Goal: Task Accomplishment & Management: Complete application form

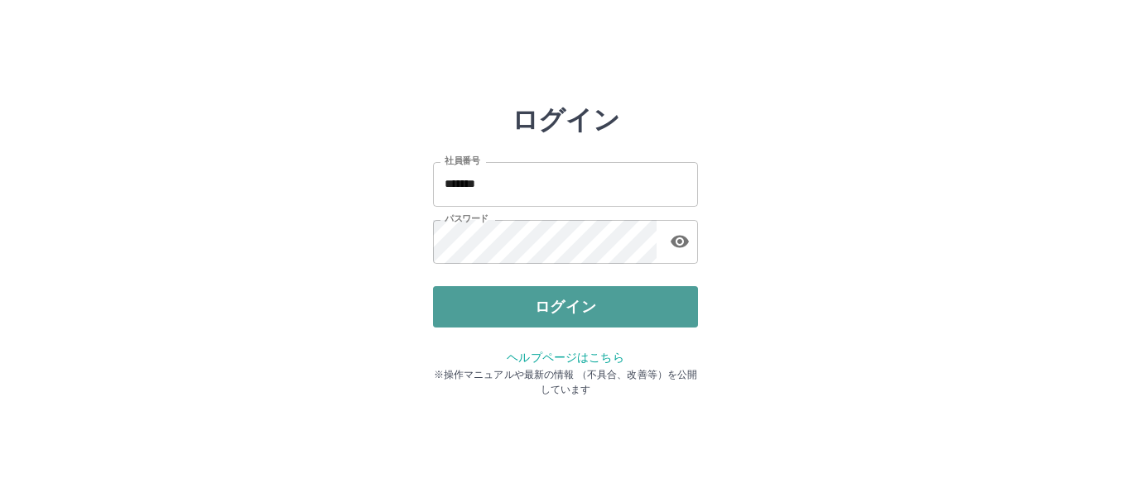
click at [518, 305] on button "ログイン" at bounding box center [565, 306] width 265 height 41
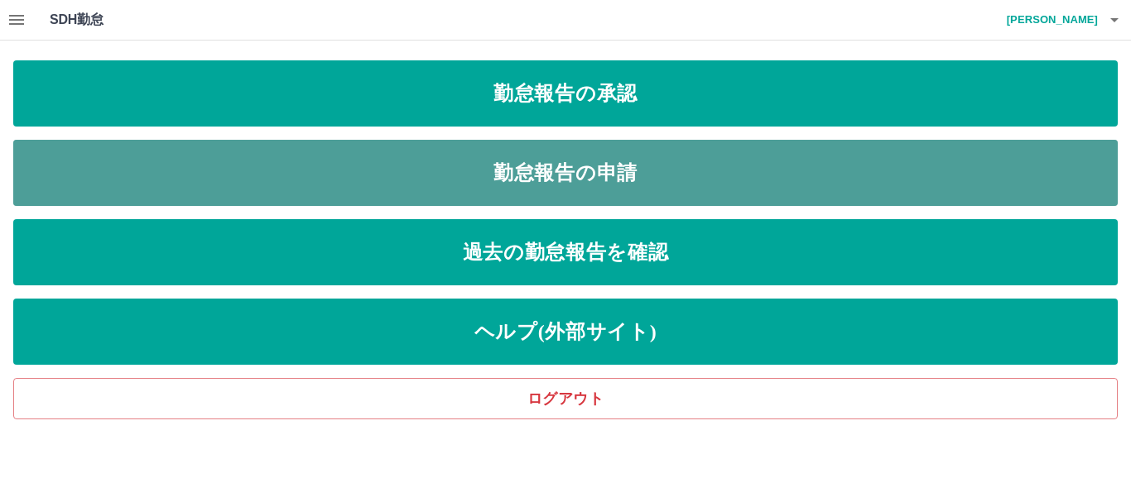
click at [536, 177] on link "勤怠報告の申請" at bounding box center [565, 173] width 1104 height 66
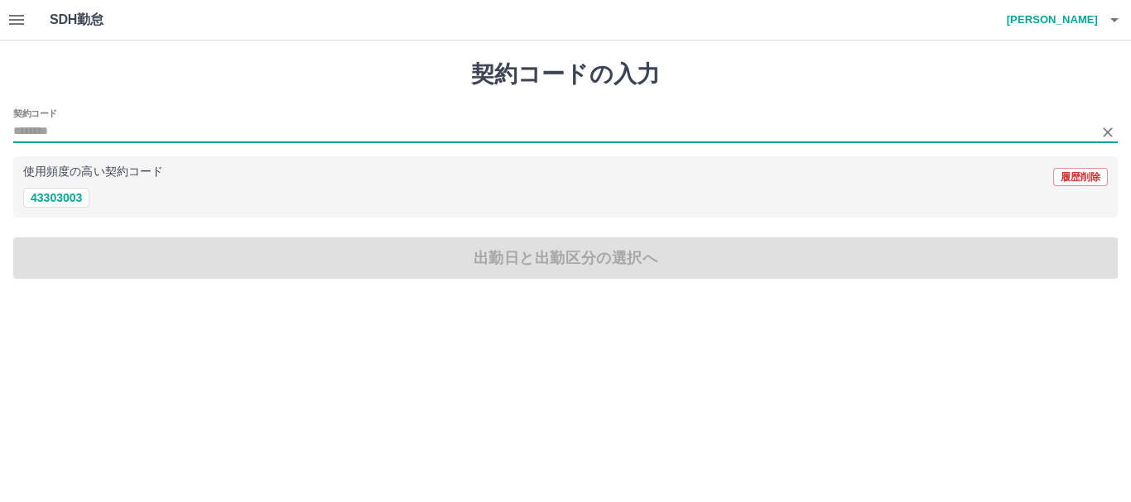
click at [79, 131] on input "契約コード" at bounding box center [552, 132] width 1079 height 21
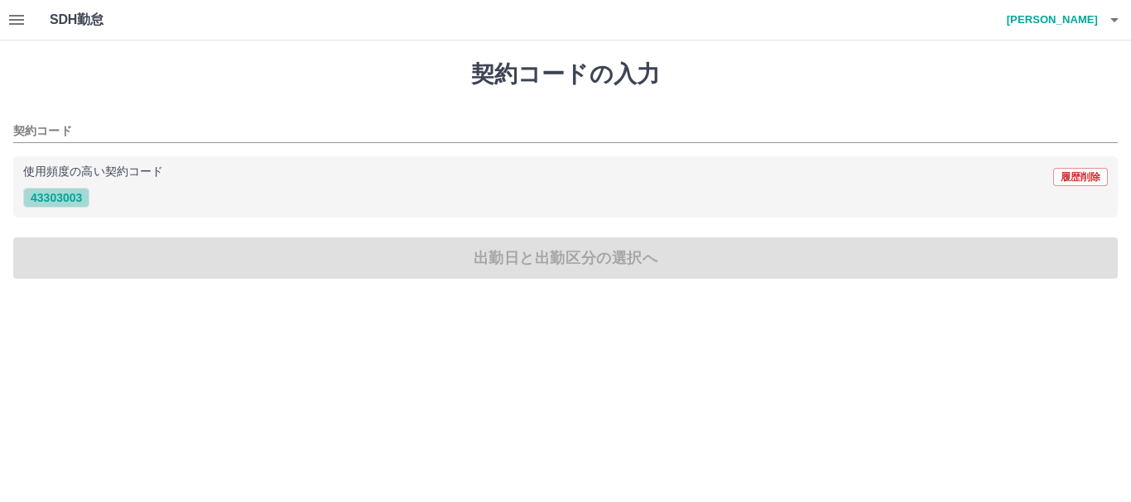
click at [64, 195] on button "43303003" at bounding box center [56, 198] width 66 height 20
type input "********"
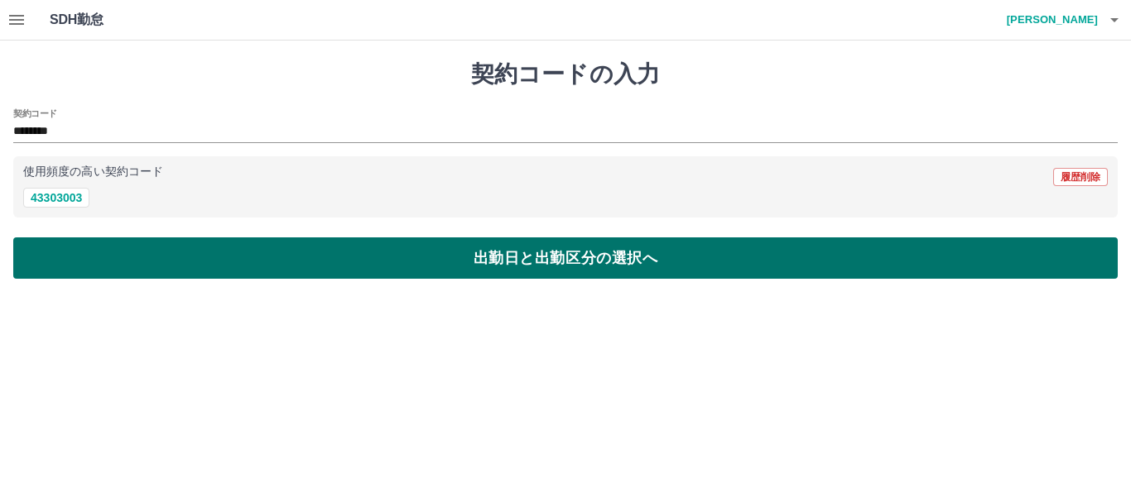
drag, startPoint x: 64, startPoint y: 195, endPoint x: 139, endPoint y: 248, distance: 92.1
click at [139, 248] on div "契約コードの入力 契約コード ******** 使用頻度の高い契約コード 履歴削除 43303003 出勤日と出勤区分の選択へ" at bounding box center [565, 170] width 1131 height 258
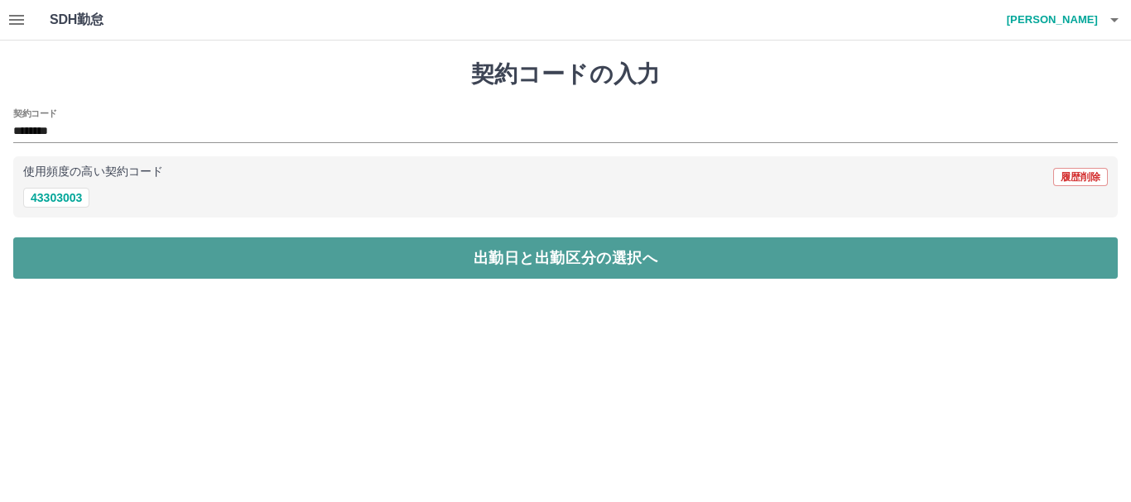
click at [139, 248] on button "出勤日と出勤区分の選択へ" at bounding box center [565, 258] width 1104 height 41
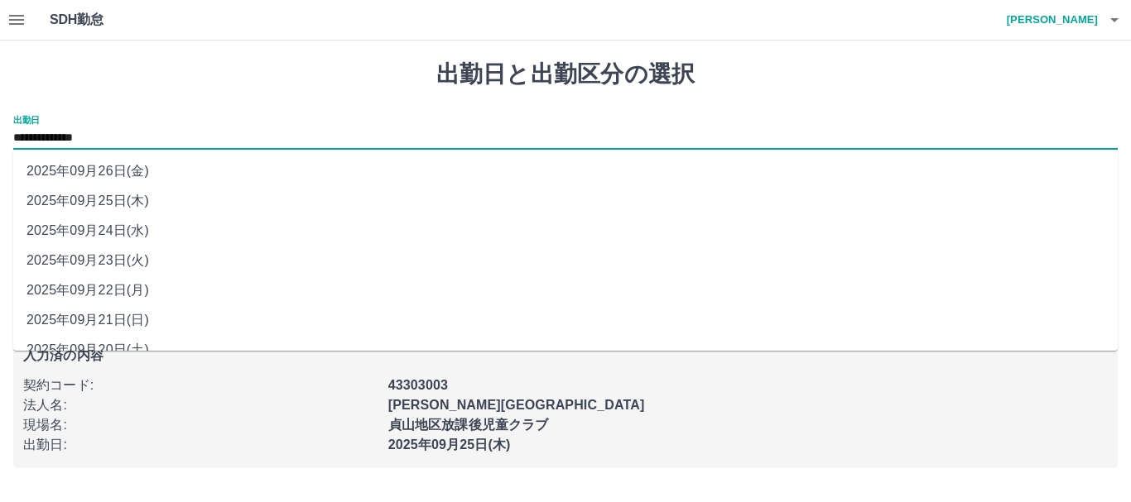
click at [105, 142] on input "**********" at bounding box center [565, 138] width 1104 height 21
click at [140, 277] on li "2025年09月22日(月)" at bounding box center [565, 291] width 1104 height 30
type input "**********"
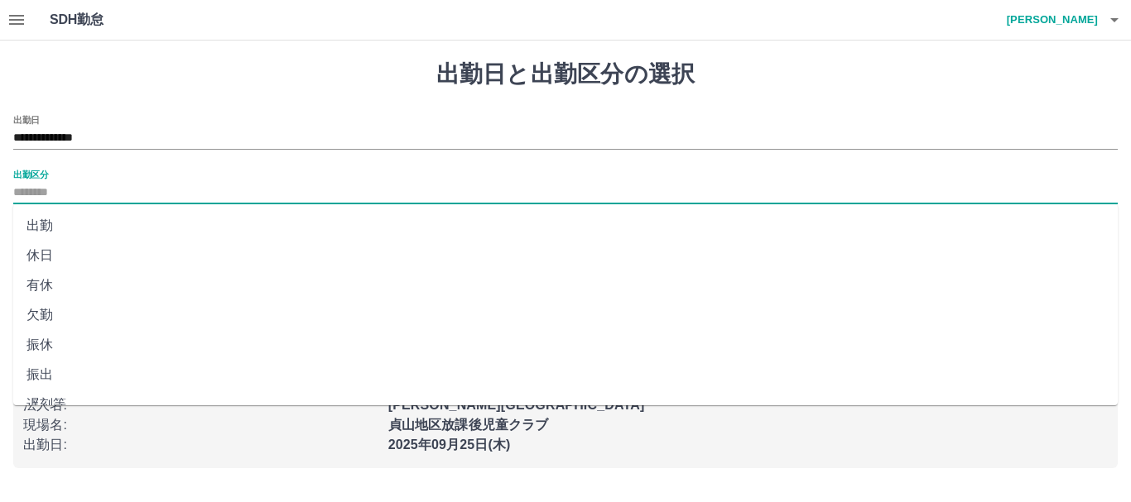
click at [99, 191] on input "出勤区分" at bounding box center [565, 193] width 1104 height 21
click at [92, 224] on li "出勤" at bounding box center [565, 226] width 1104 height 30
type input "**"
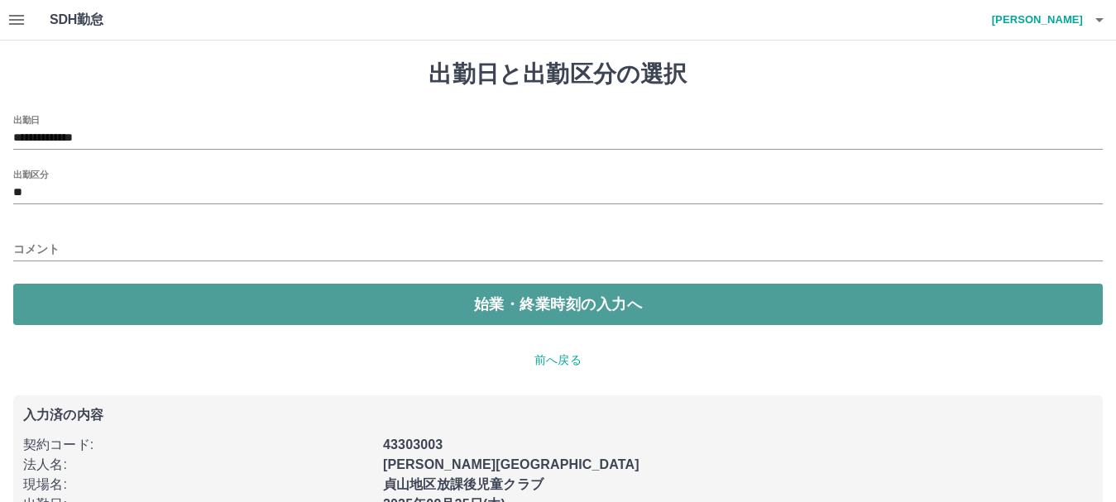
click at [114, 298] on button "始業・終業時刻の入力へ" at bounding box center [558, 304] width 1090 height 41
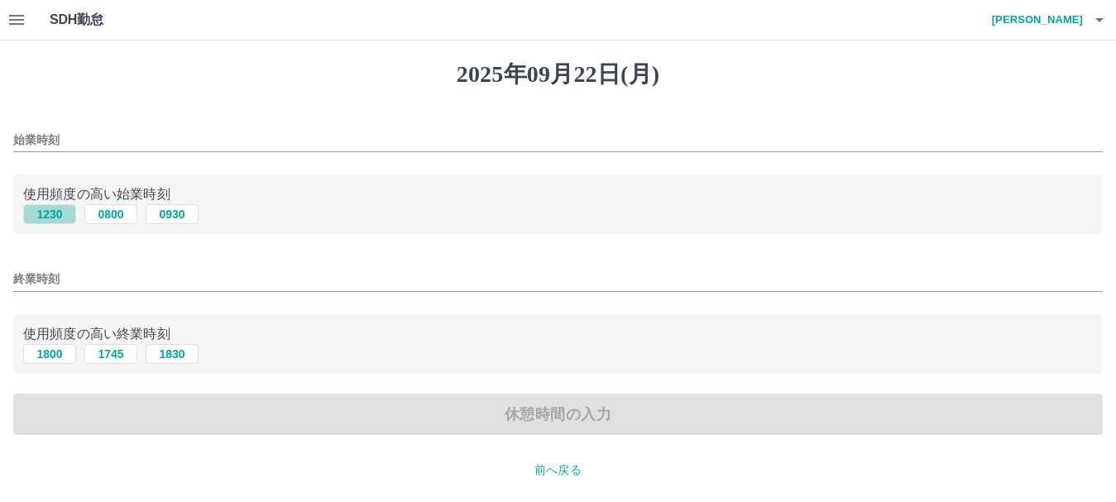
click at [50, 217] on button "1230" at bounding box center [49, 214] width 53 height 20
type input "****"
click at [52, 353] on button "1800" at bounding box center [49, 354] width 53 height 20
type input "****"
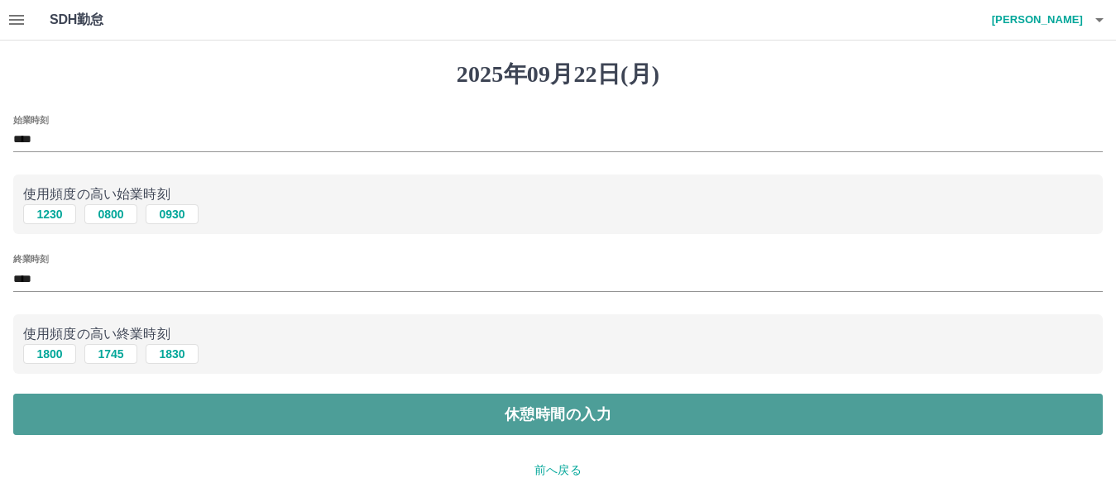
click at [249, 406] on button "休憩時間の入力" at bounding box center [558, 414] width 1090 height 41
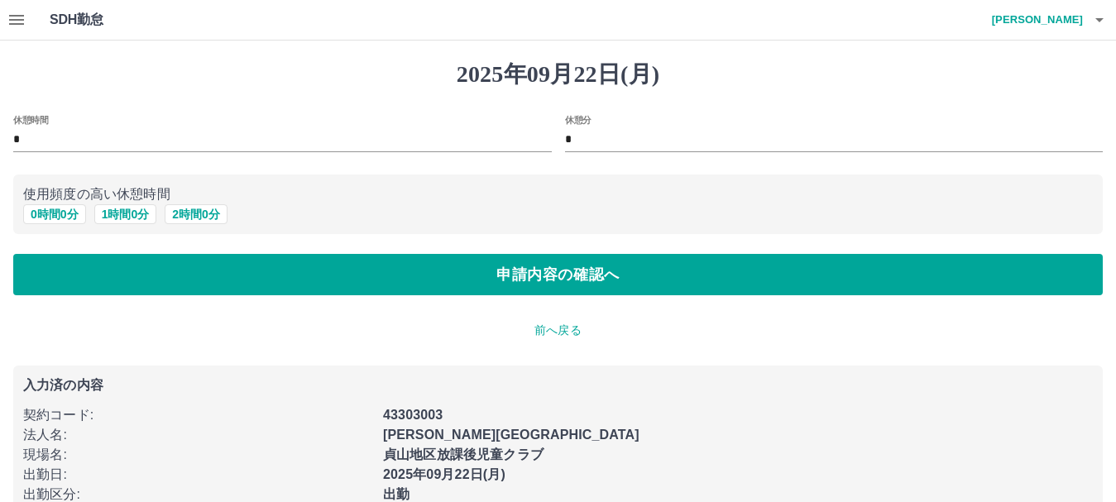
click at [249, 406] on p "契約コード :" at bounding box center [198, 416] width 350 height 20
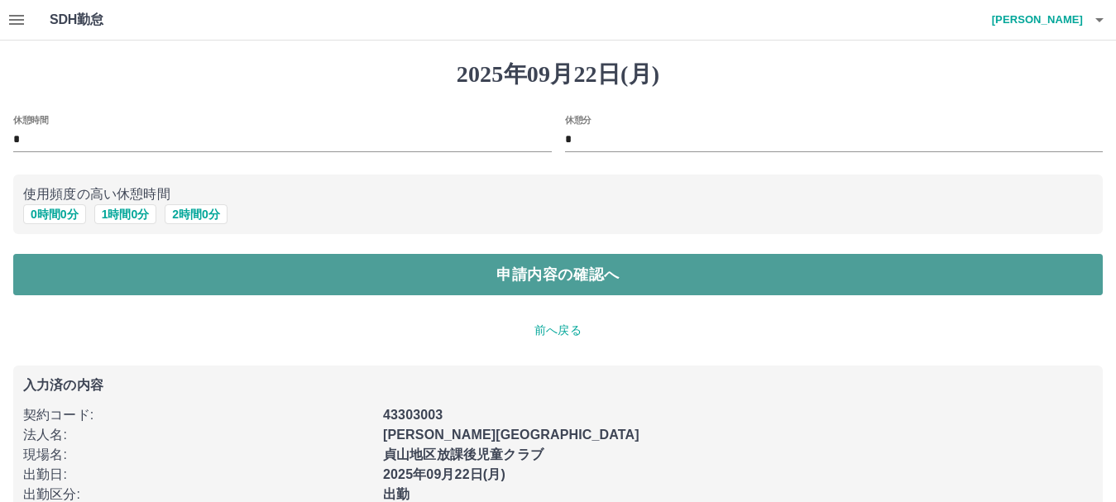
click at [355, 276] on button "申請内容の確認へ" at bounding box center [558, 274] width 1090 height 41
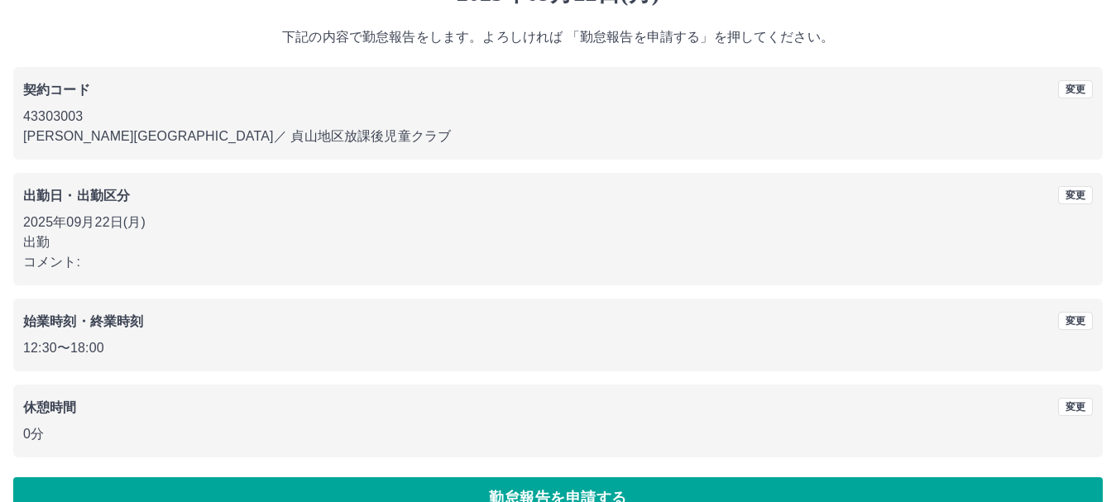
scroll to position [118, 0]
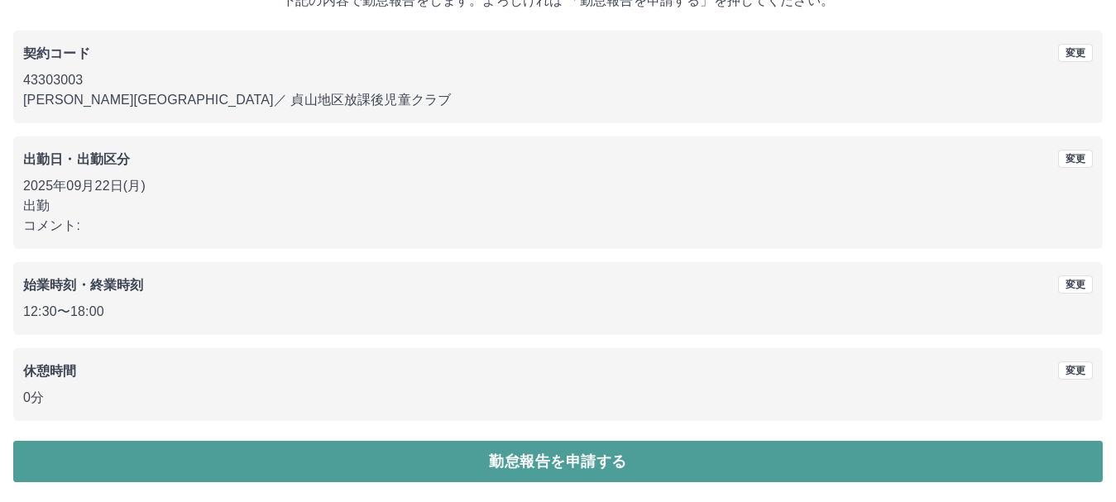
click at [199, 465] on button "勤怠報告を申請する" at bounding box center [558, 461] width 1090 height 41
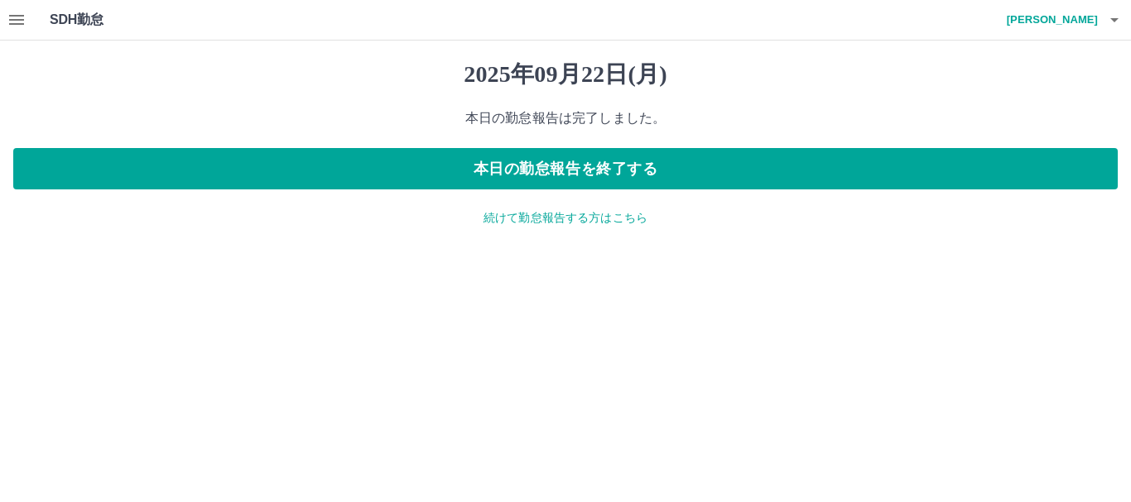
click at [521, 215] on p "続けて勤怠報告する方はこちら" at bounding box center [565, 217] width 1104 height 17
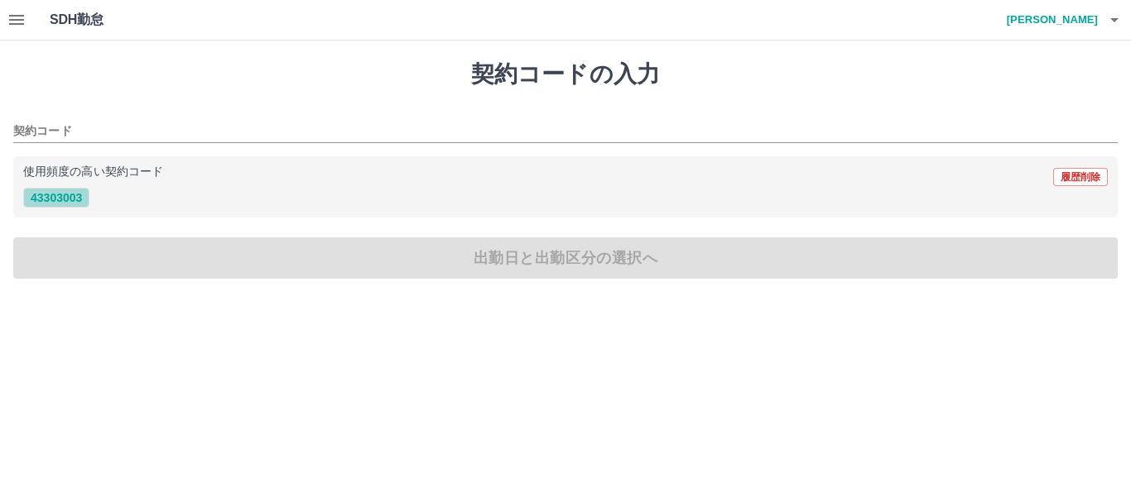
click at [41, 194] on button "43303003" at bounding box center [56, 198] width 66 height 20
type input "********"
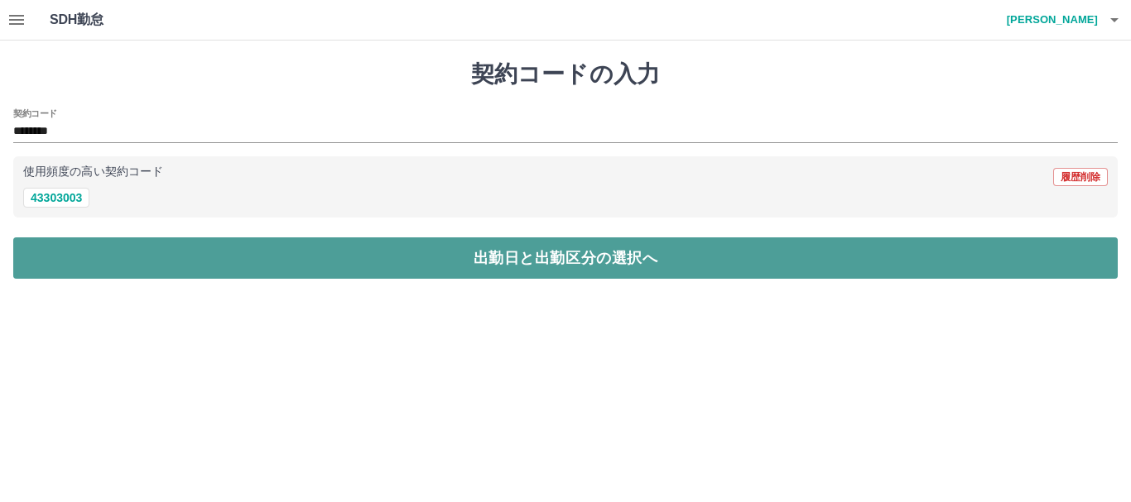
click at [127, 257] on button "出勤日と出勤区分の選択へ" at bounding box center [565, 258] width 1104 height 41
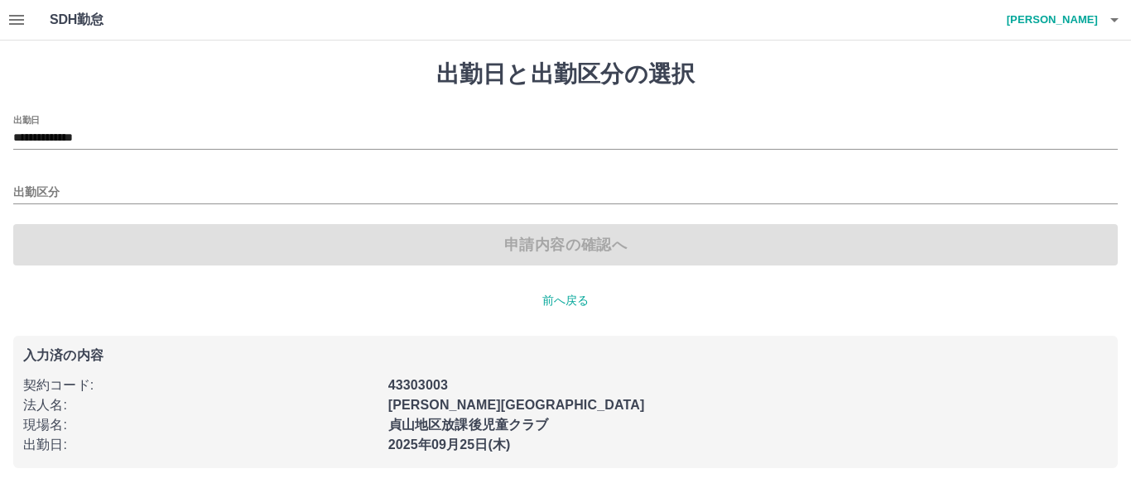
click at [127, 257] on div "申請内容の確認へ" at bounding box center [565, 244] width 1104 height 41
click at [77, 142] on input "**********" at bounding box center [565, 138] width 1104 height 21
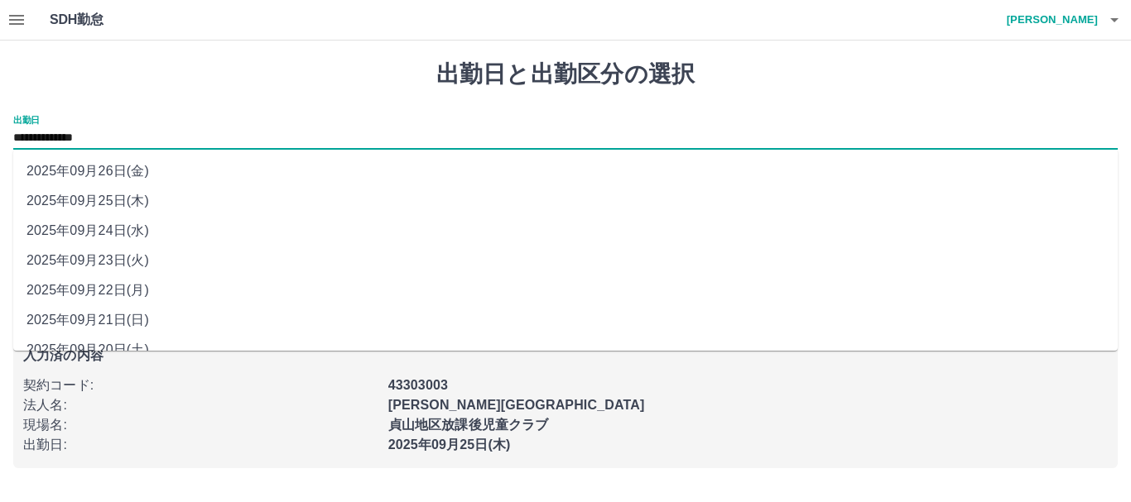
click at [106, 255] on li "2025年09月23日(火)" at bounding box center [565, 261] width 1104 height 30
type input "**********"
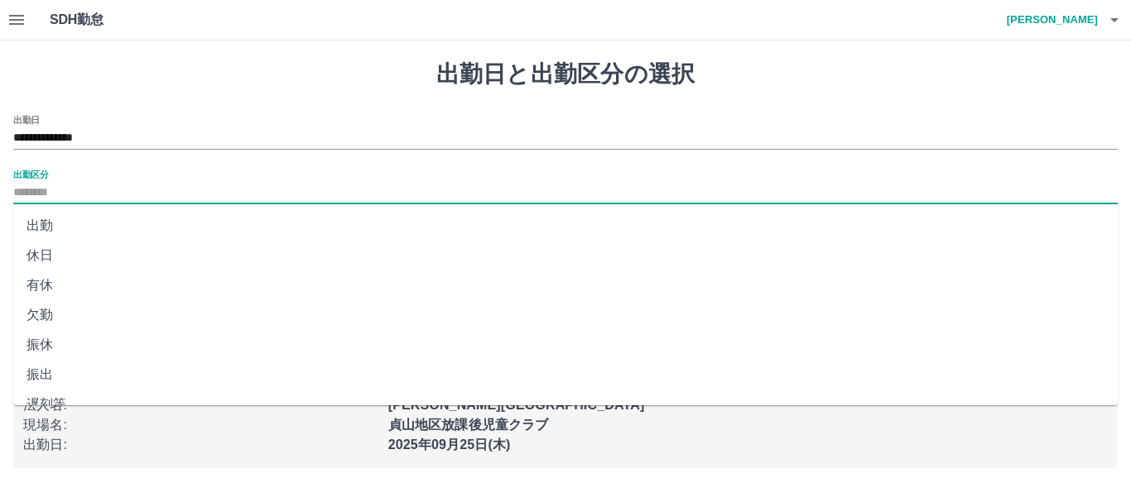
click at [84, 199] on input "出勤区分" at bounding box center [565, 193] width 1104 height 21
click at [28, 358] on li "法定休" at bounding box center [565, 354] width 1104 height 30
type input "***"
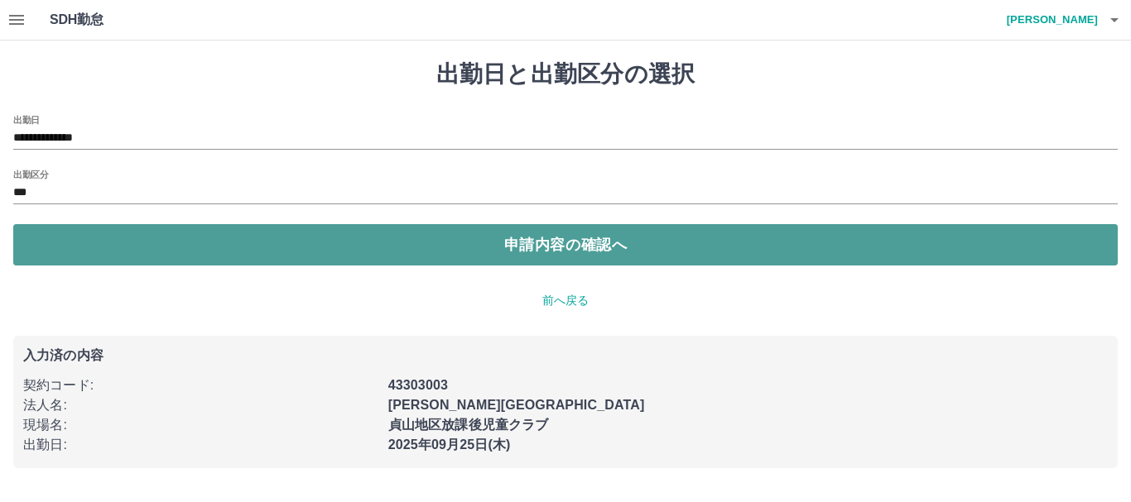
click at [233, 237] on button "申請内容の確認へ" at bounding box center [565, 244] width 1104 height 41
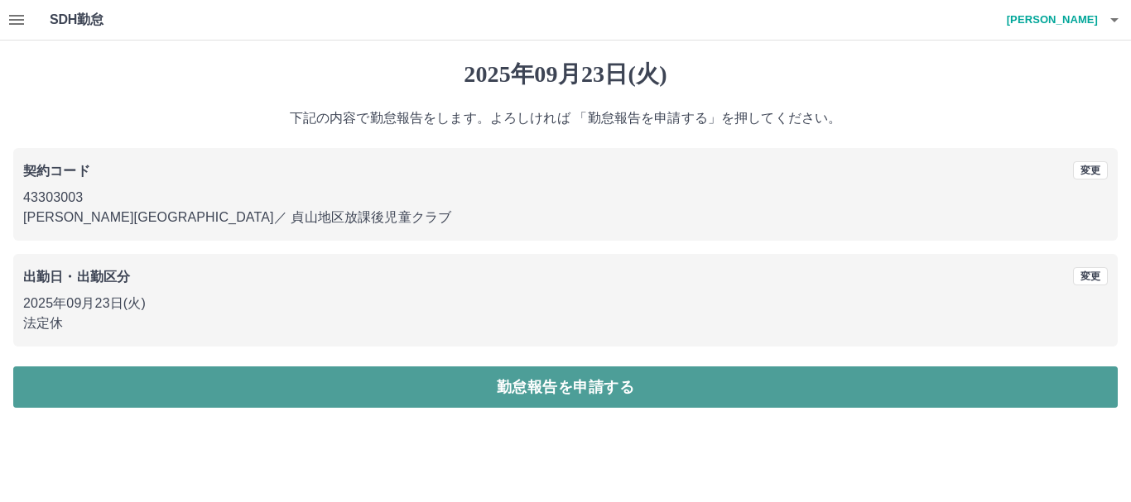
click at [296, 383] on button "勤怠報告を申請する" at bounding box center [565, 387] width 1104 height 41
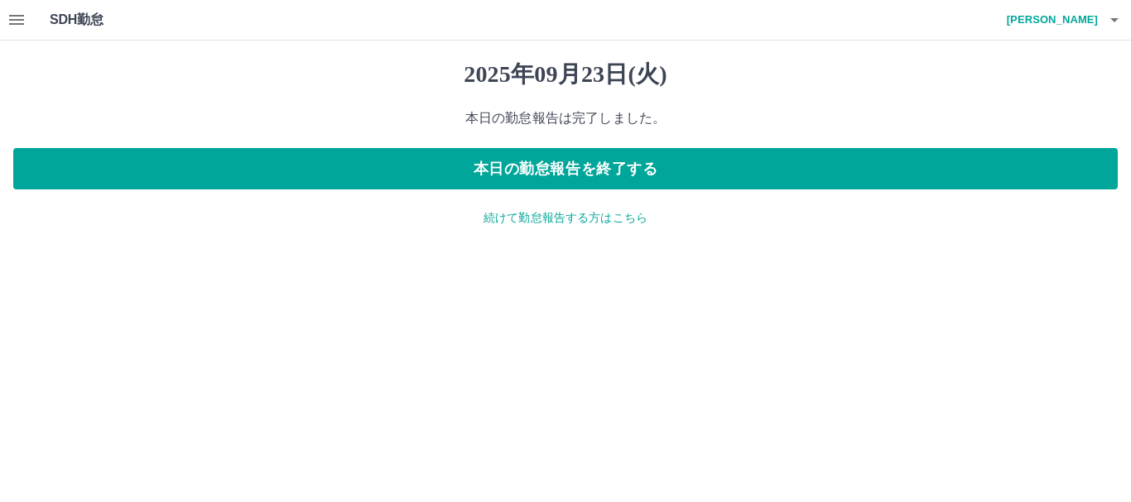
click at [559, 217] on p "続けて勤怠報告する方はこちら" at bounding box center [565, 217] width 1104 height 17
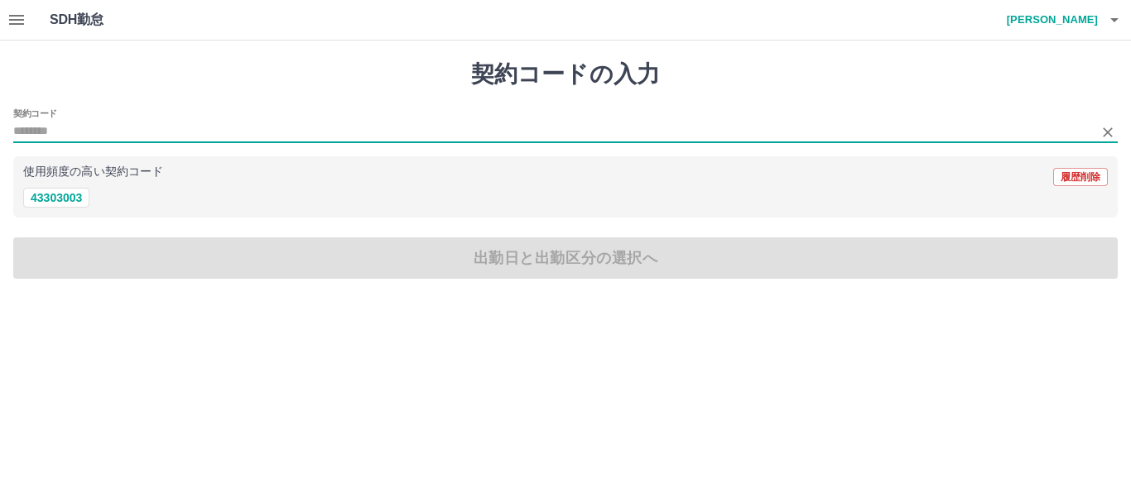
click at [132, 127] on input "契約コード" at bounding box center [552, 132] width 1079 height 21
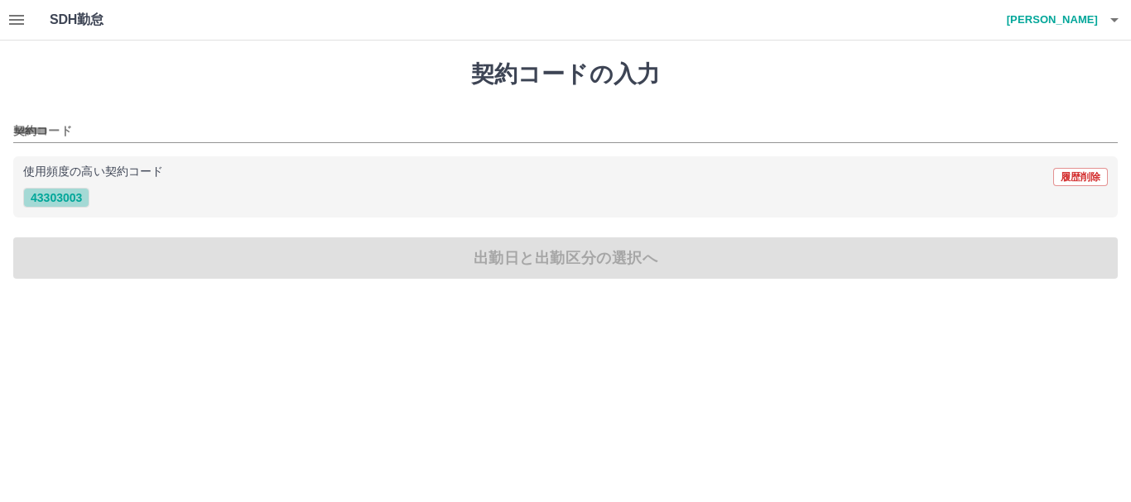
click at [80, 202] on button "43303003" at bounding box center [56, 198] width 66 height 20
type input "********"
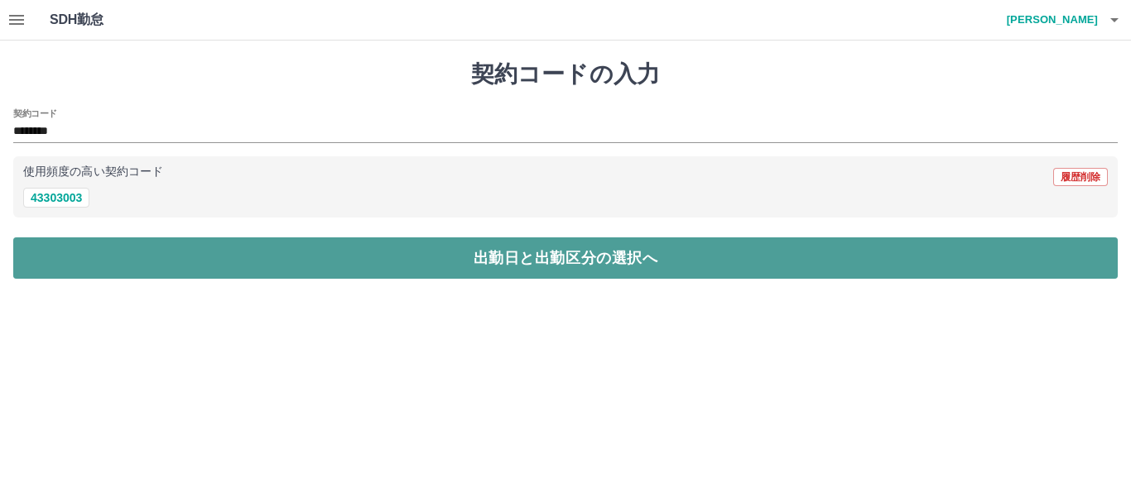
click at [129, 244] on button "出勤日と出勤区分の選択へ" at bounding box center [565, 258] width 1104 height 41
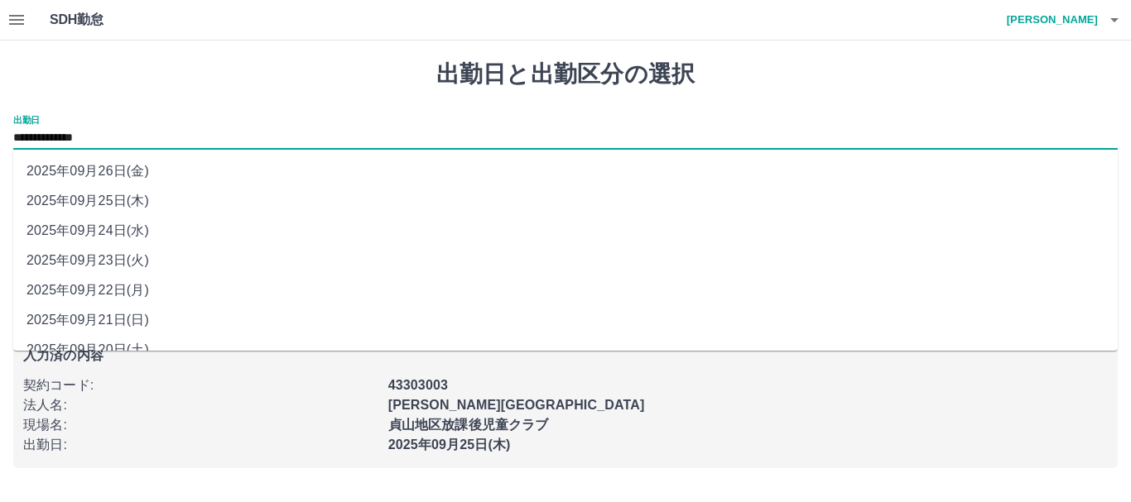
click at [87, 147] on input "**********" at bounding box center [565, 138] width 1104 height 21
click at [107, 234] on li "2025年09月24日(水)" at bounding box center [565, 231] width 1104 height 30
type input "**********"
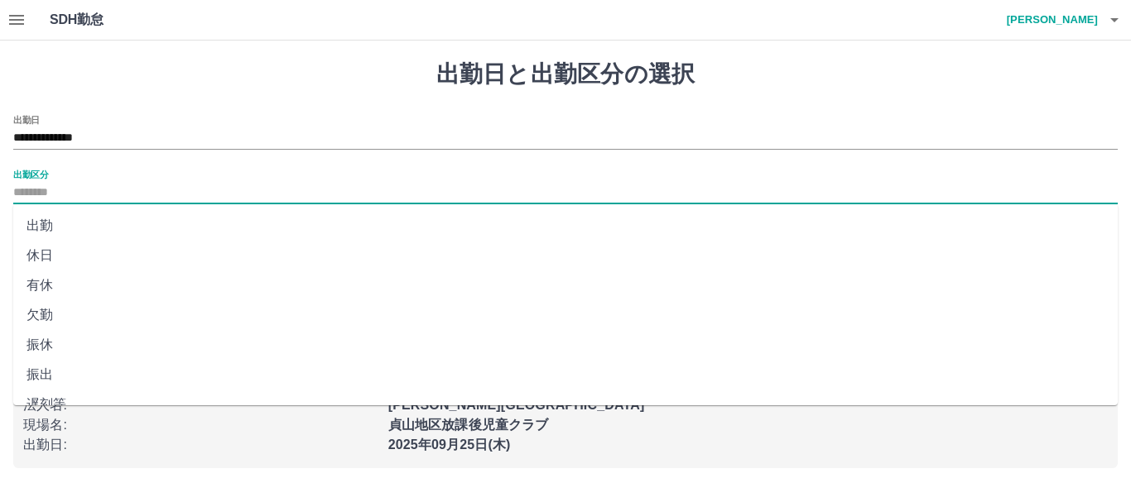
click at [97, 197] on input "出勤区分" at bounding box center [565, 193] width 1104 height 21
click at [50, 306] on li "欠勤" at bounding box center [565, 315] width 1104 height 30
type input "**"
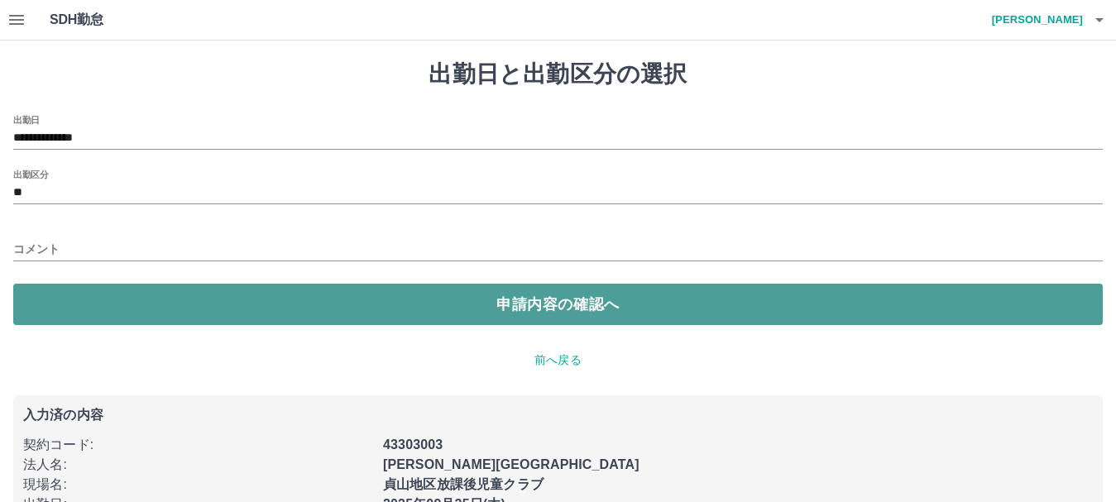
click at [79, 294] on button "申請内容の確認へ" at bounding box center [558, 304] width 1090 height 41
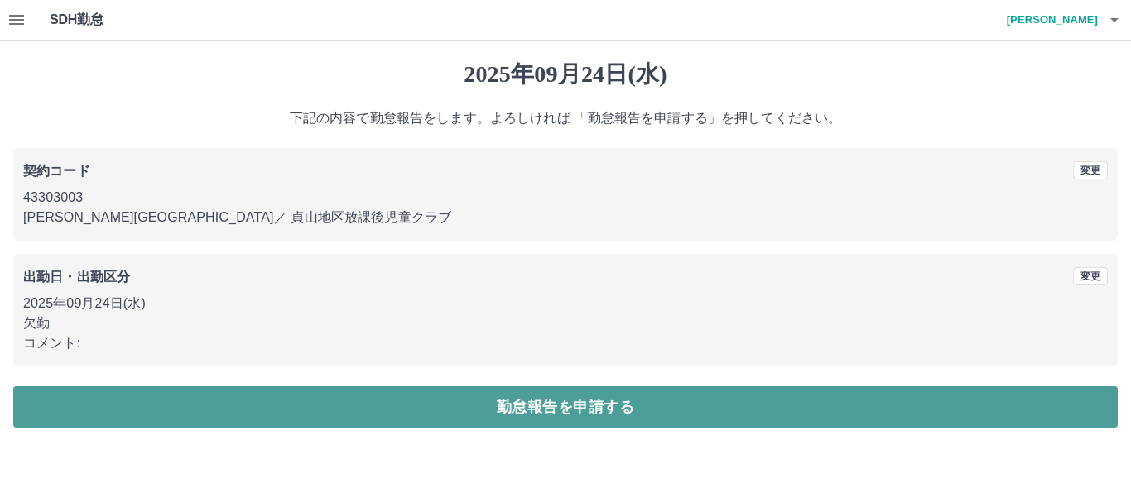
click at [290, 392] on button "勤怠報告を申請する" at bounding box center [565, 406] width 1104 height 41
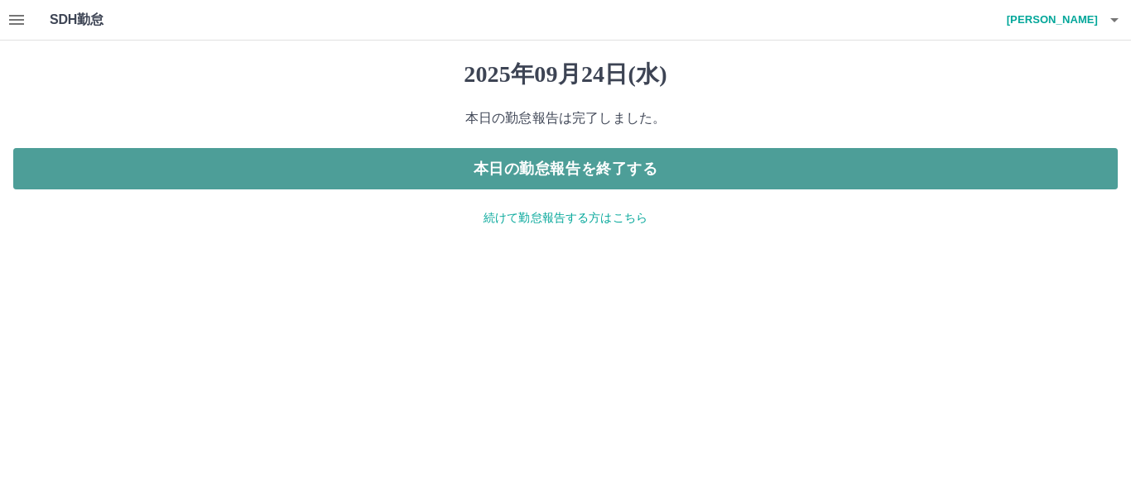
click at [583, 164] on button "本日の勤怠報告を終了する" at bounding box center [565, 168] width 1104 height 41
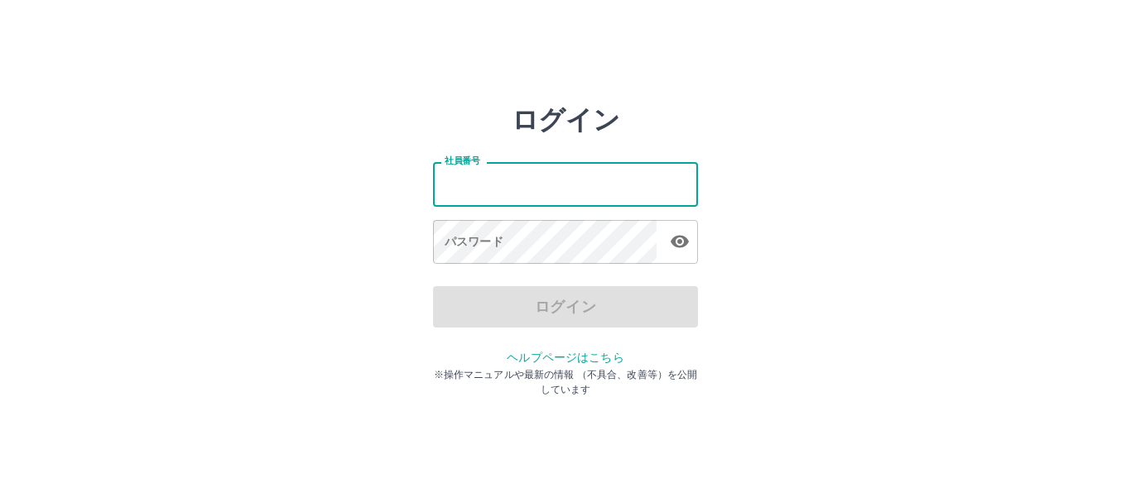
click at [555, 188] on input "社員番号" at bounding box center [565, 184] width 265 height 44
type input "*******"
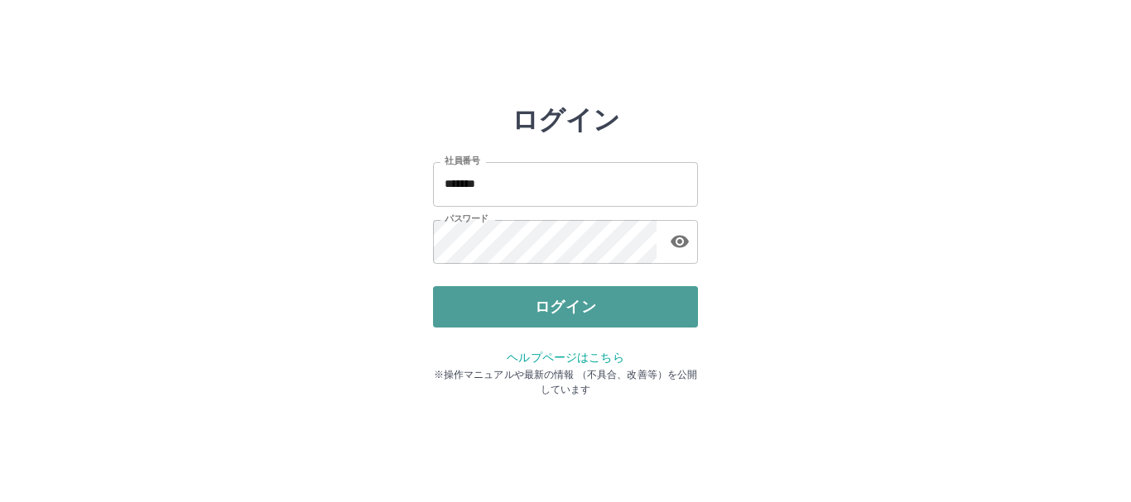
click at [530, 300] on button "ログイン" at bounding box center [565, 306] width 265 height 41
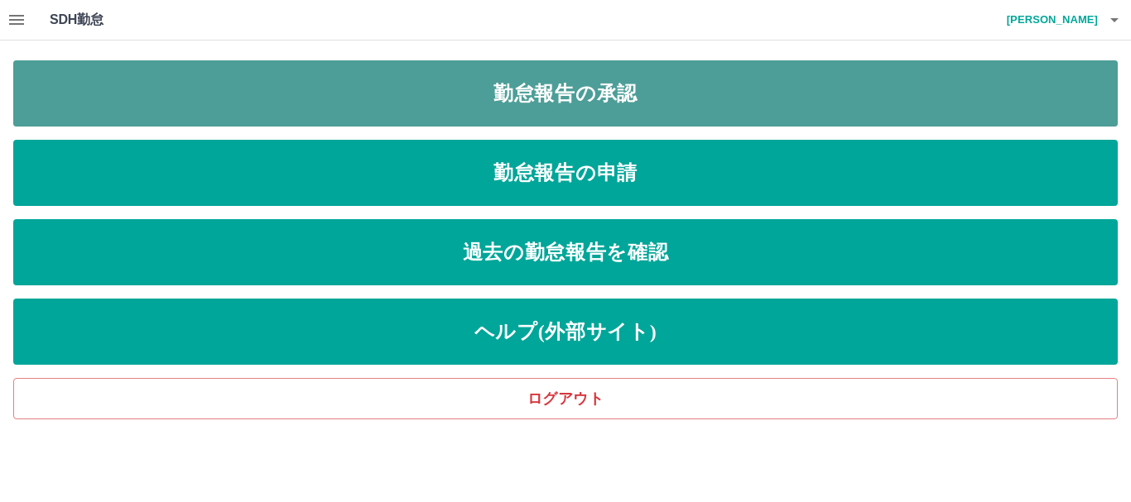
click at [543, 93] on link "勤怠報告の承認" at bounding box center [565, 93] width 1104 height 66
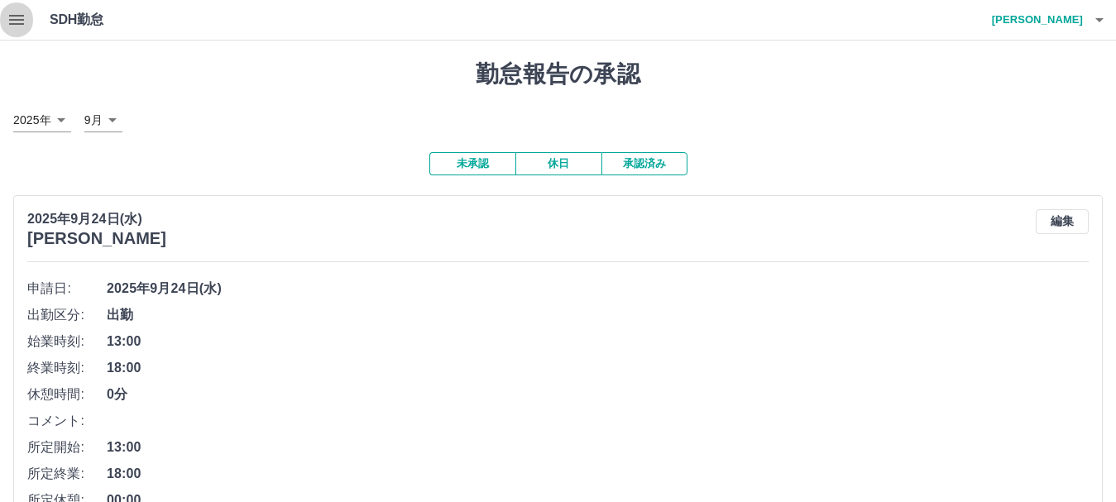
click at [14, 22] on icon "button" at bounding box center [17, 20] width 20 height 20
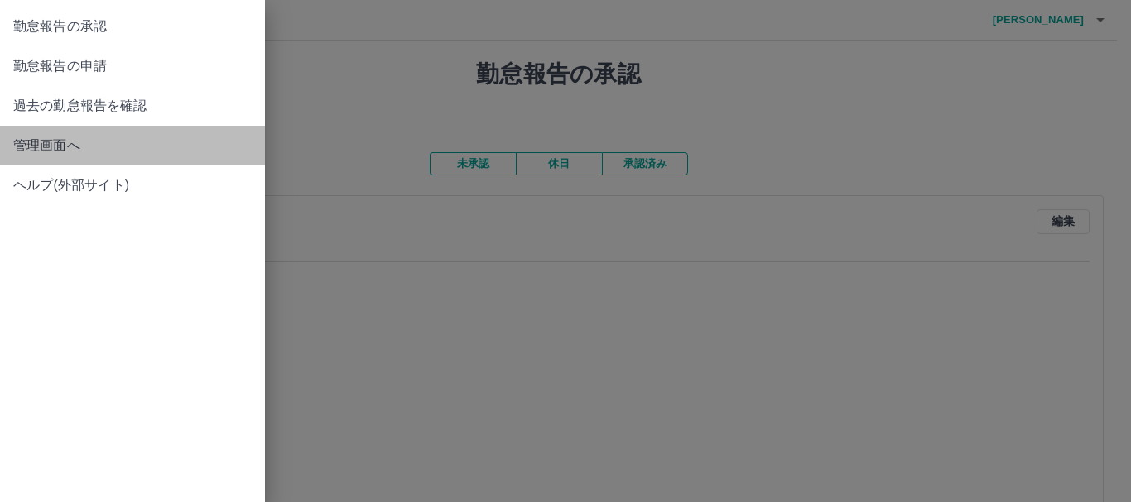
click at [51, 142] on span "管理画面へ" at bounding box center [132, 146] width 238 height 20
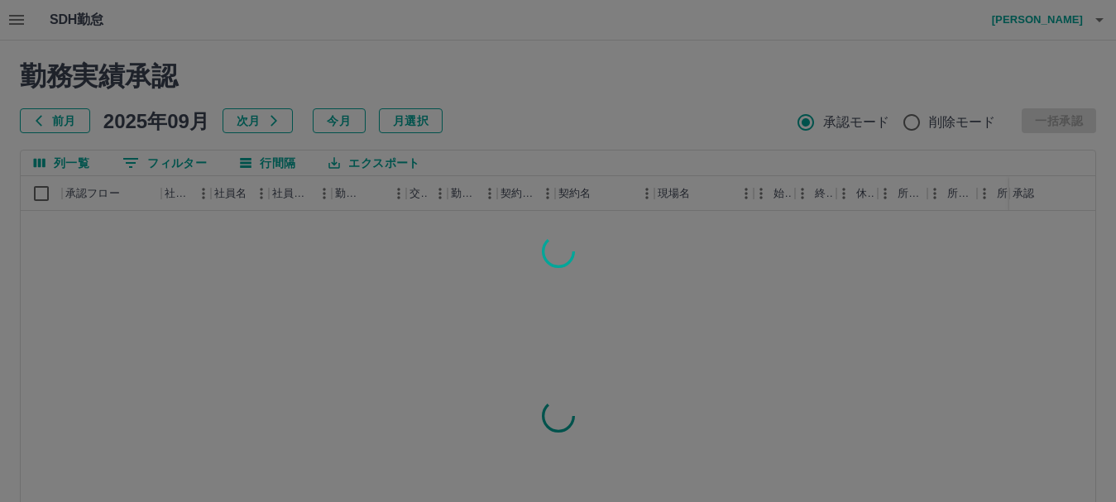
click at [51, 142] on div at bounding box center [558, 251] width 1116 height 502
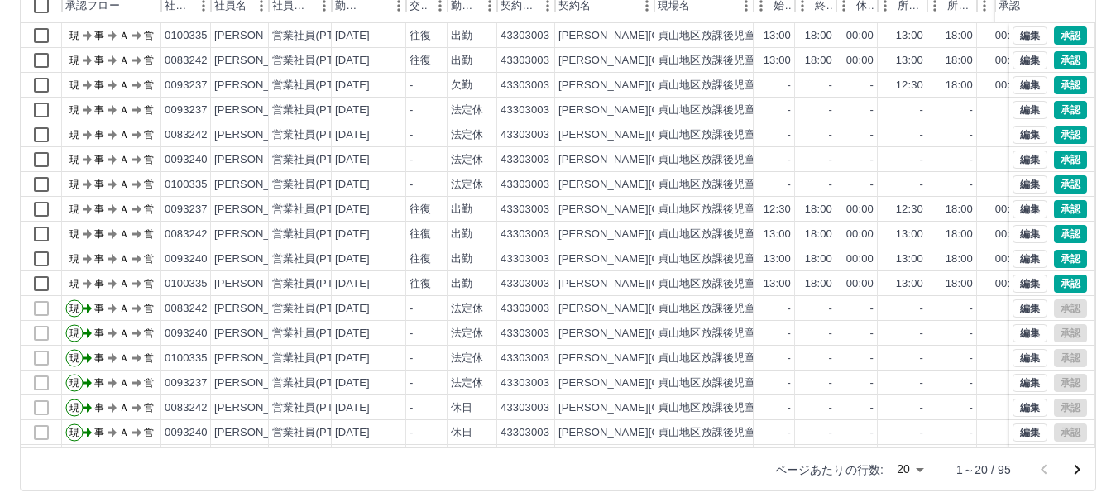
scroll to position [190, 0]
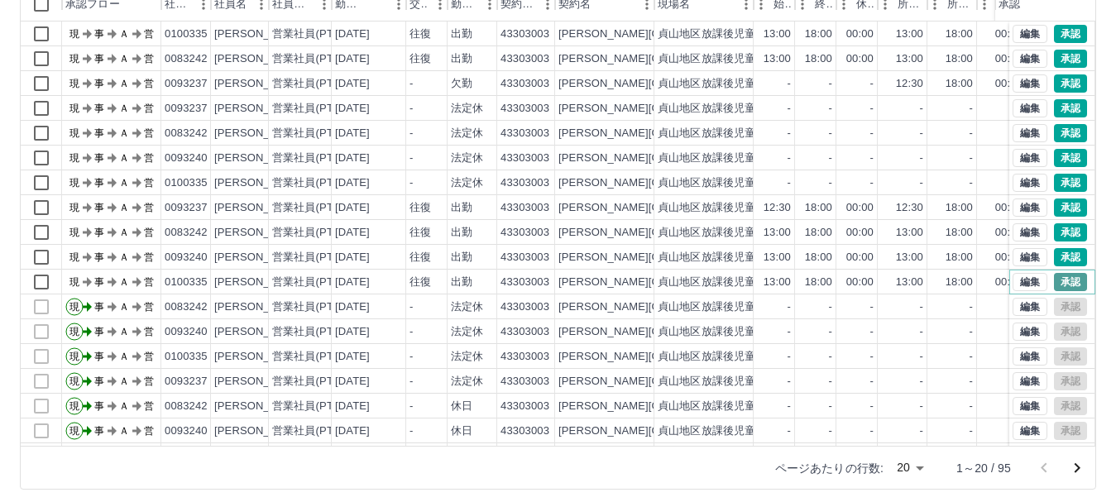
click at [1058, 278] on button "承認" at bounding box center [1070, 282] width 33 height 18
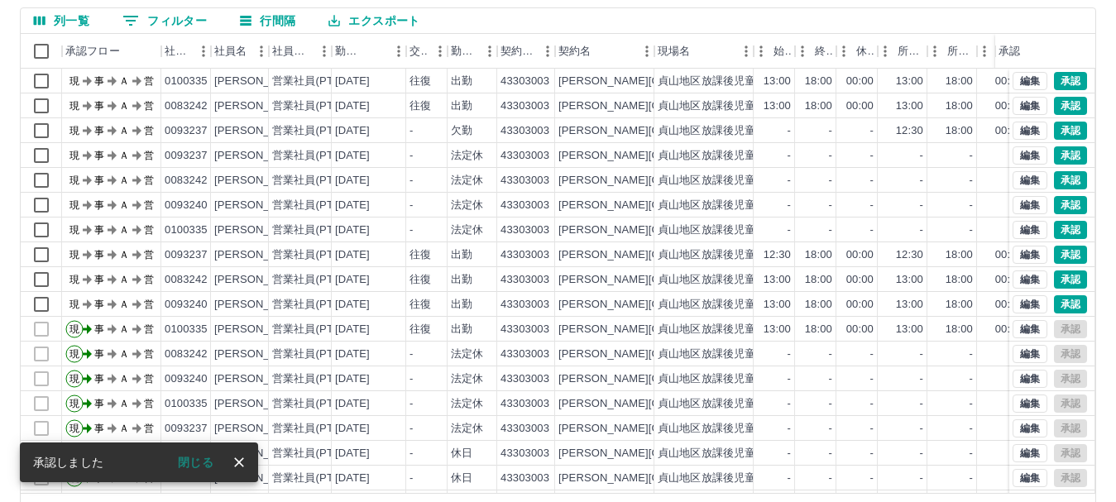
scroll to position [142, 0]
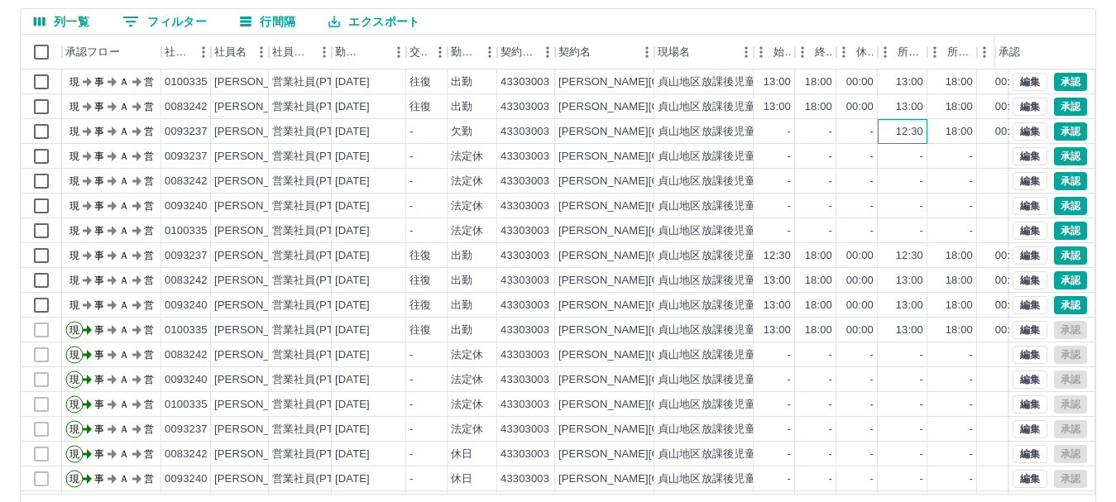
click at [888, 142] on div "12:30" at bounding box center [903, 131] width 50 height 25
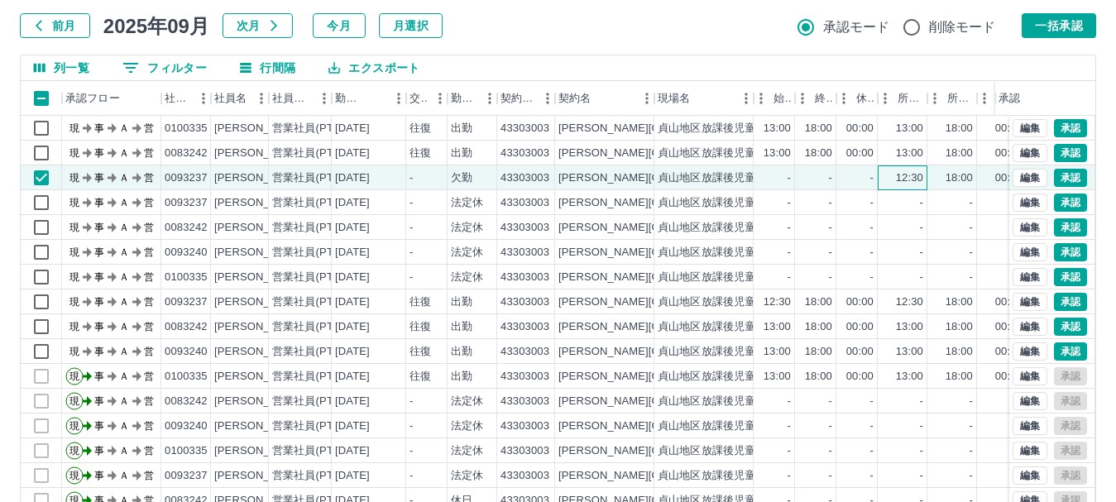
scroll to position [92, 0]
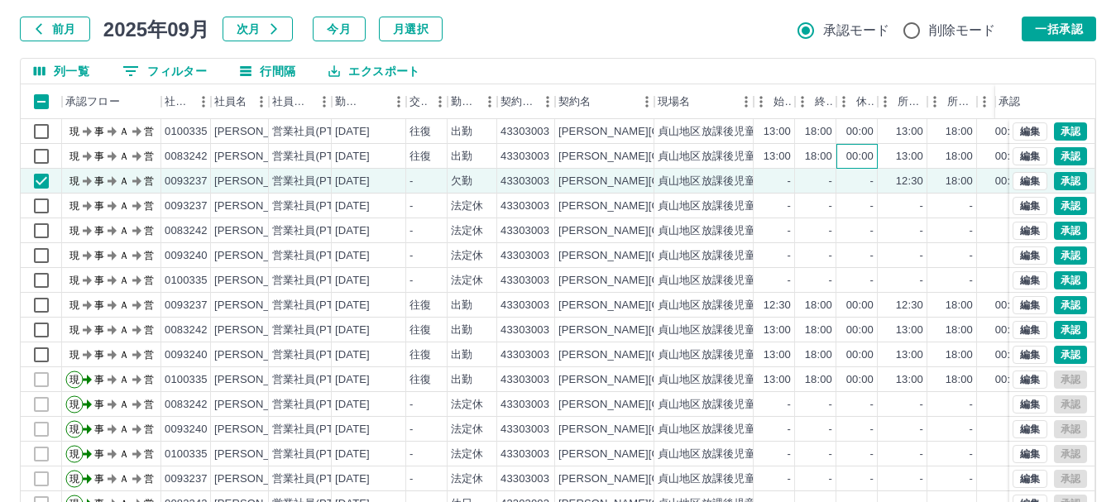
click at [861, 162] on div "00:00" at bounding box center [860, 157] width 27 height 16
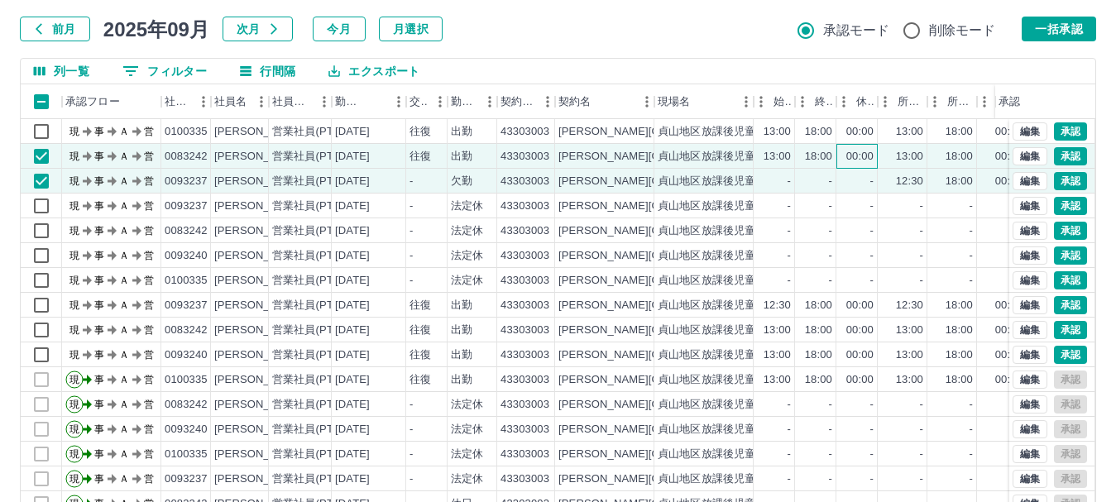
click at [861, 162] on div "00:00" at bounding box center [860, 157] width 27 height 16
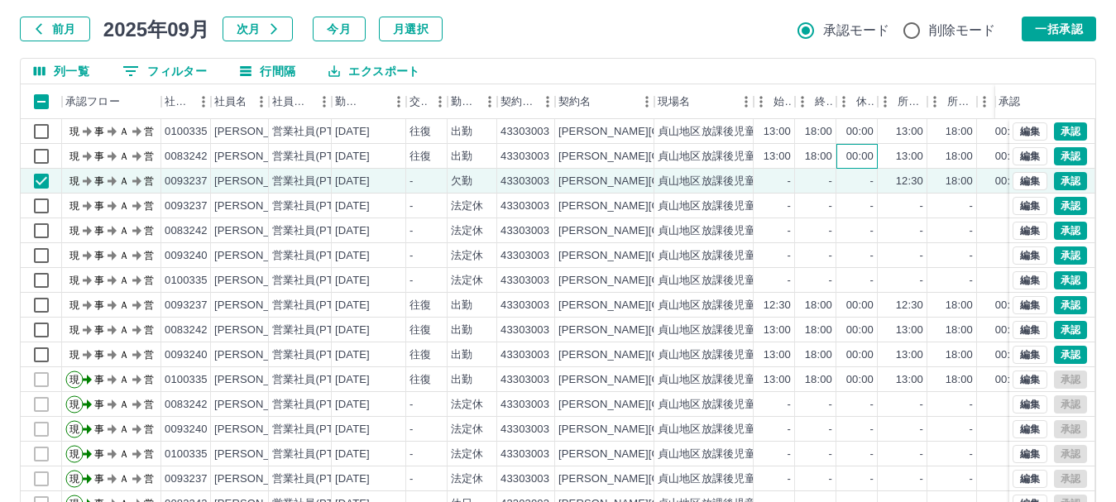
click at [861, 162] on div "00:00" at bounding box center [860, 157] width 27 height 16
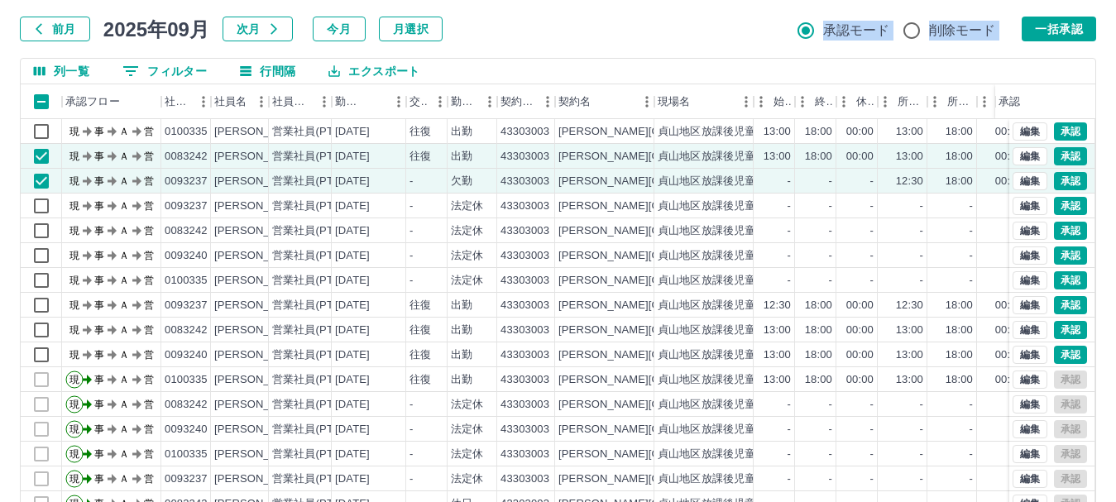
scroll to position [82, 0]
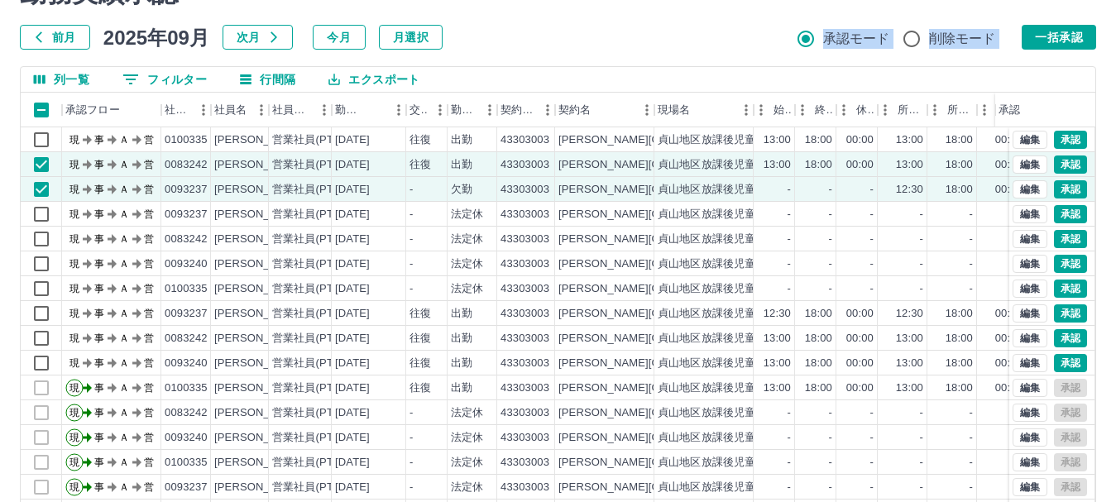
drag, startPoint x: 742, startPoint y: 62, endPoint x: 725, endPoint y: 14, distance: 50.8
click at [725, 14] on div "勤務実績承認 前月 2025年09月 次月 今月 月選択 承認モード 削除モード 一括承認 列一覧 0 フィルター 行間隔 エクスポート 承認フロー 社員番号…" at bounding box center [558, 287] width 1116 height 659
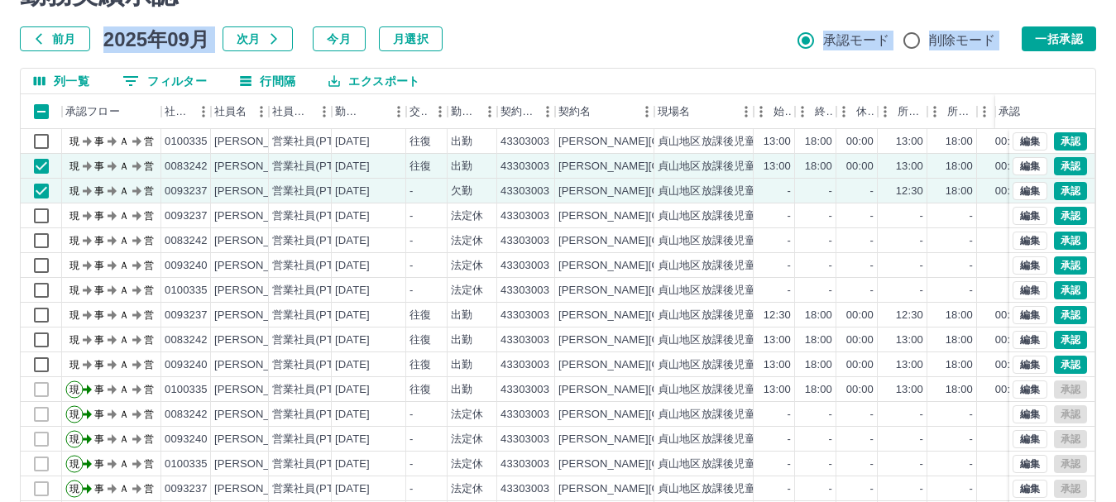
click at [725, 14] on div "勤務実績承認 前月 2025年09月 次月 今月 月選択 承認モード 削除モード 一括承認" at bounding box center [558, 14] width 1077 height 73
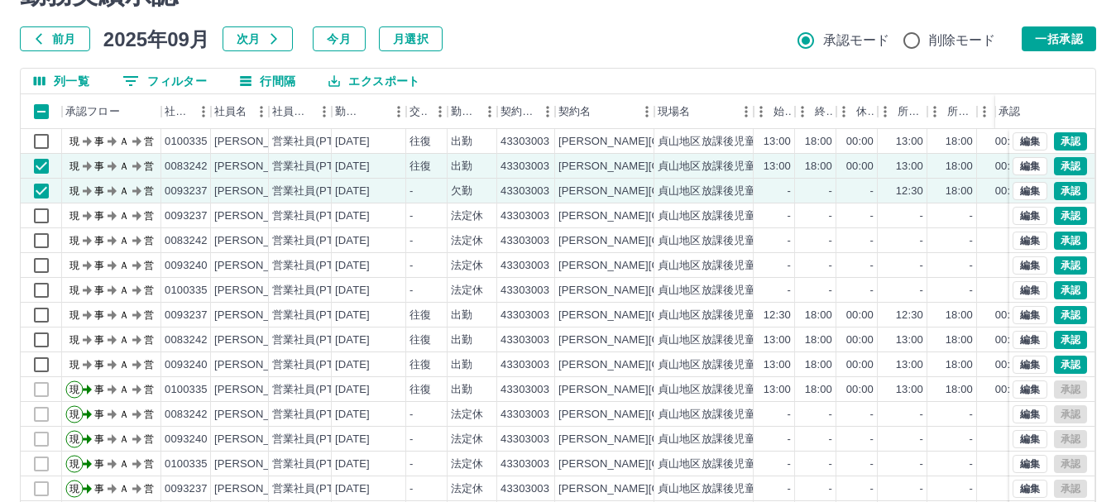
click at [708, 52] on div "勤務実績承認 前月 2025年09月 次月 今月 月選択 承認モード 削除モード 一括承認 列一覧 0 フィルター 行間隔 エクスポート 承認フロー 社員番号…" at bounding box center [558, 288] width 1116 height 659
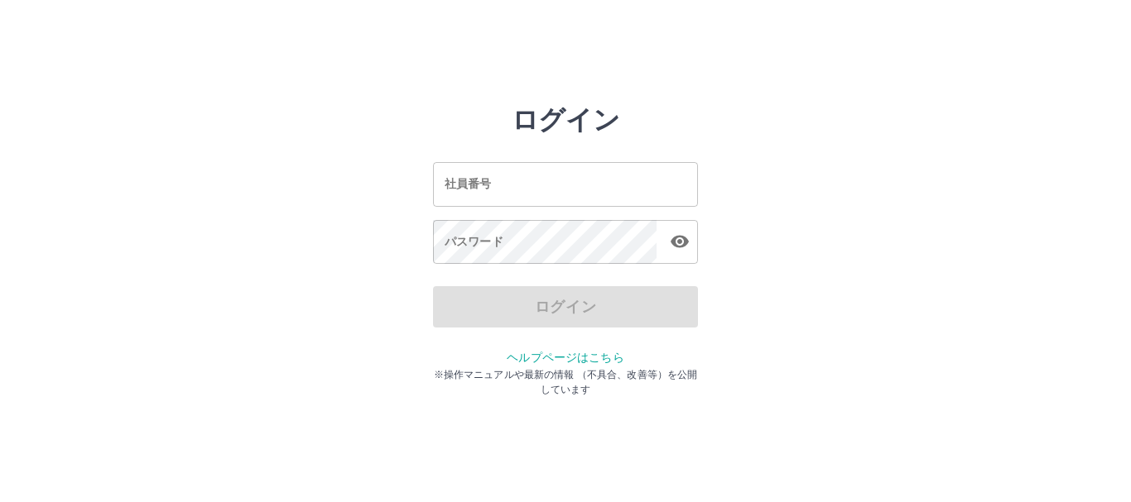
click at [583, 188] on input "社員番号" at bounding box center [565, 184] width 265 height 44
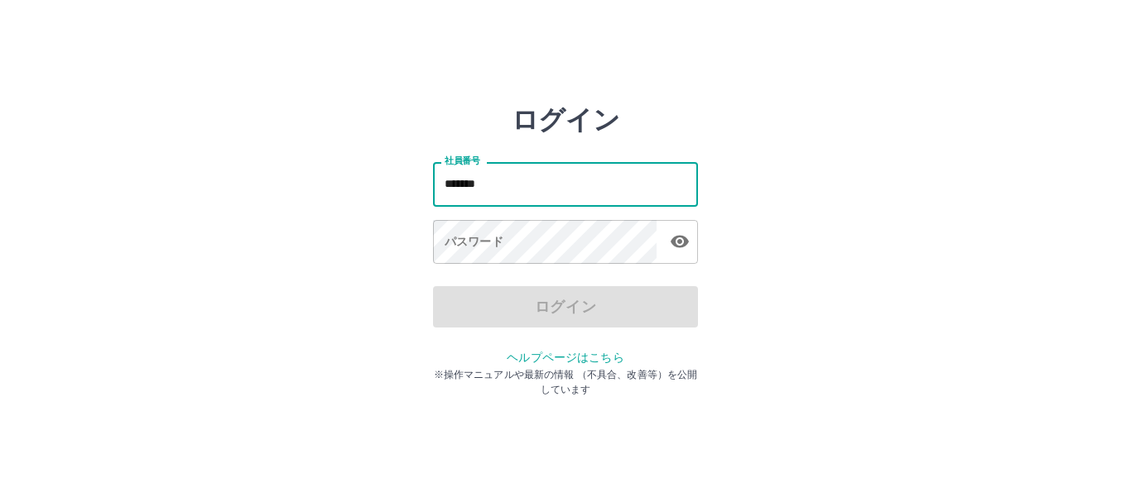
type input "*******"
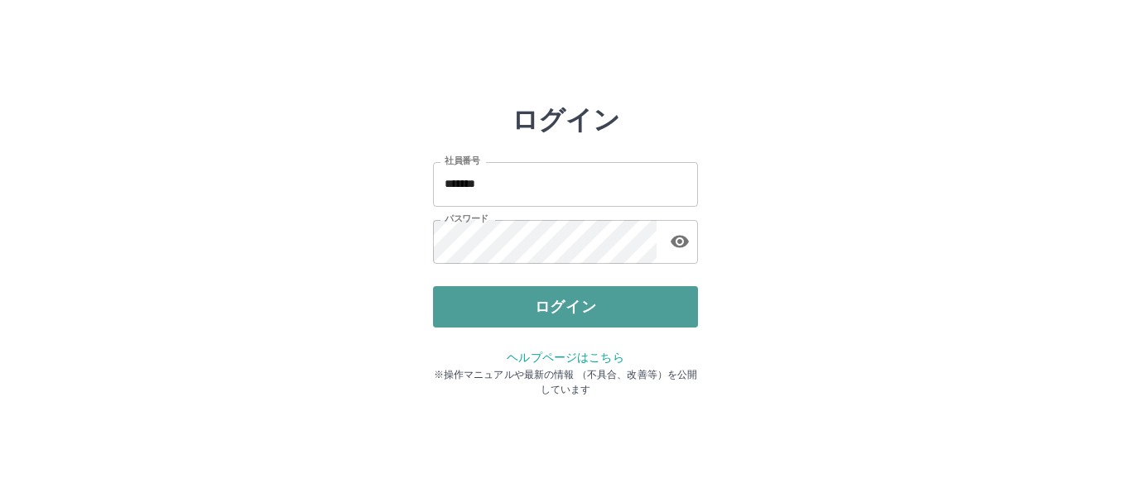
click at [554, 307] on button "ログイン" at bounding box center [565, 306] width 265 height 41
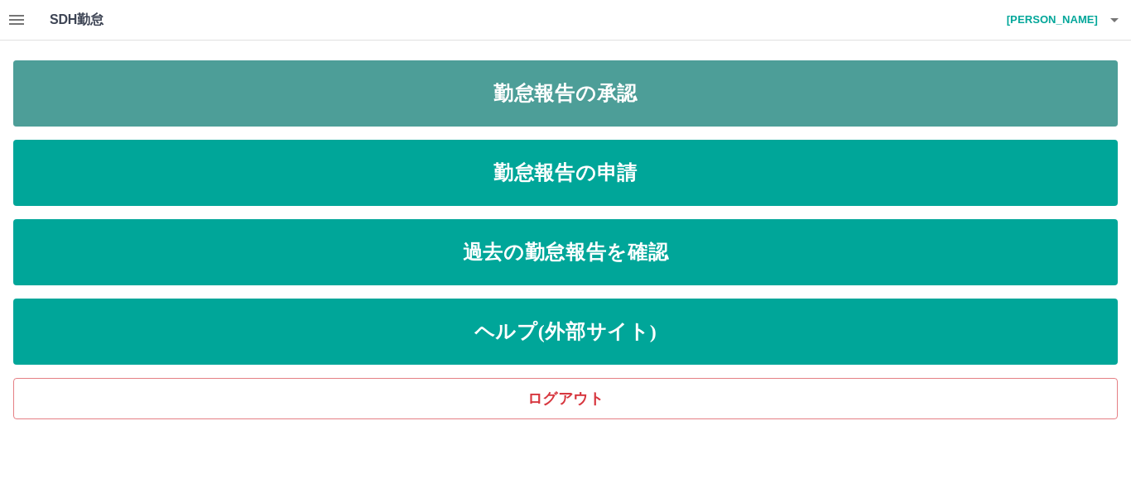
click at [561, 93] on link "勤怠報告の承認" at bounding box center [565, 93] width 1104 height 66
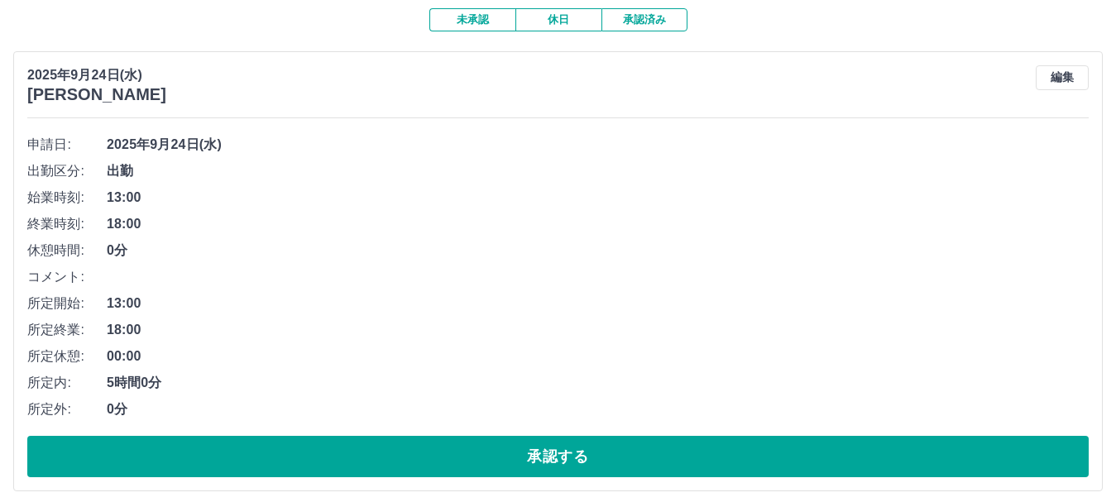
scroll to position [145, 0]
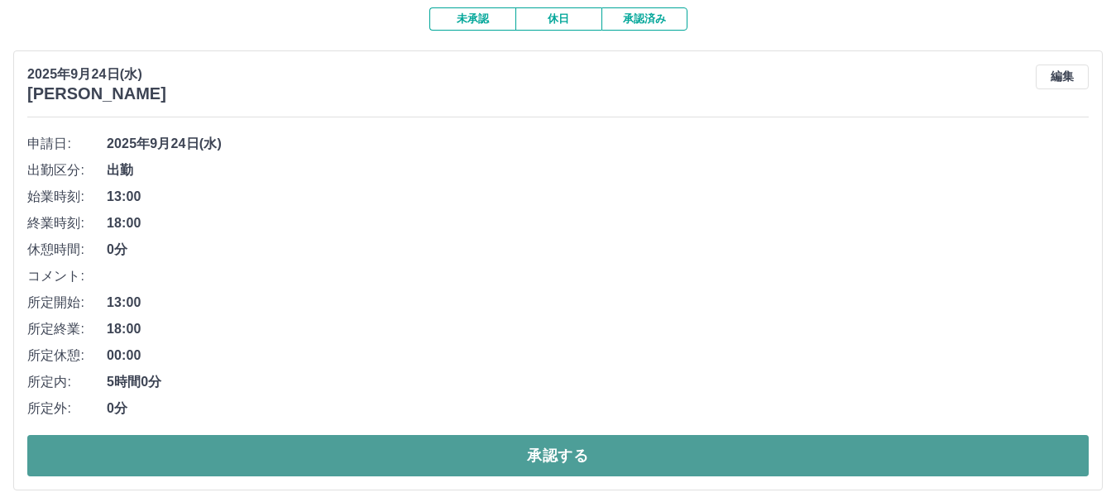
click at [563, 462] on button "承認する" at bounding box center [558, 455] width 1062 height 41
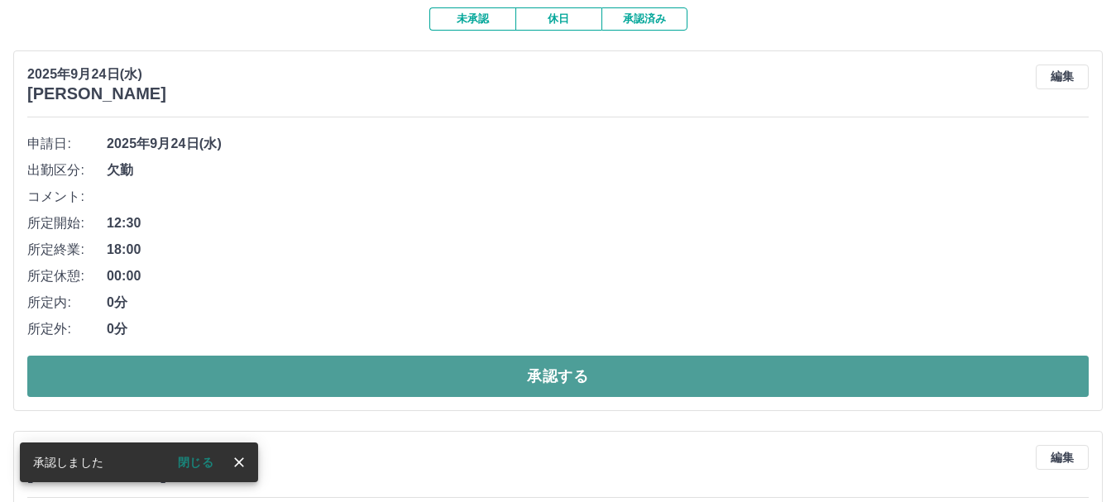
click at [561, 361] on button "承認する" at bounding box center [558, 376] width 1062 height 41
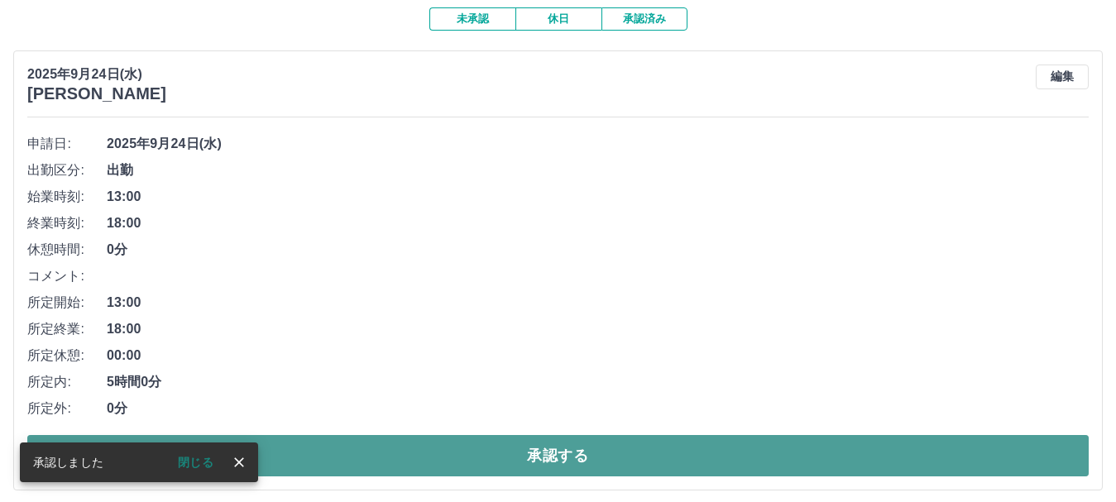
click at [574, 452] on button "承認する" at bounding box center [558, 455] width 1062 height 41
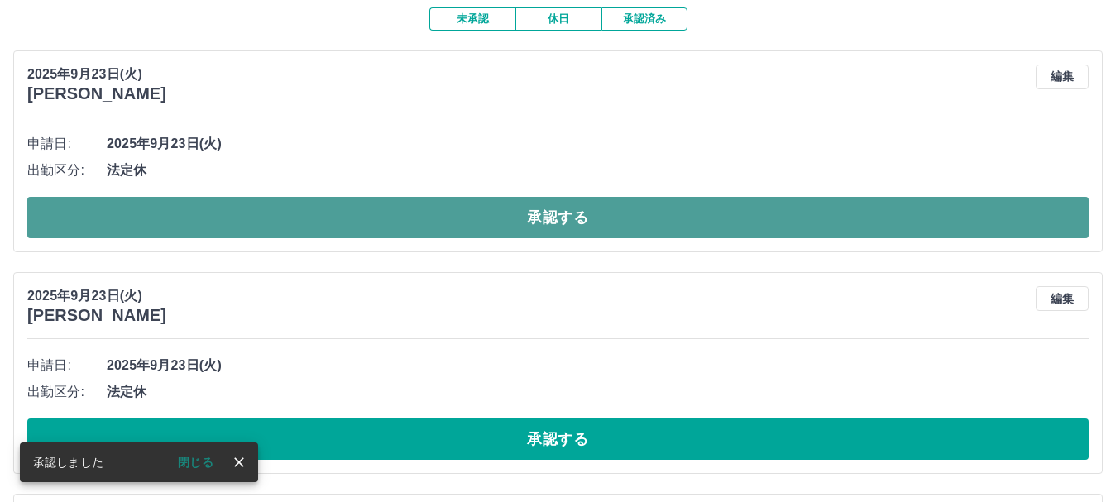
click at [538, 214] on button "承認する" at bounding box center [558, 217] width 1062 height 41
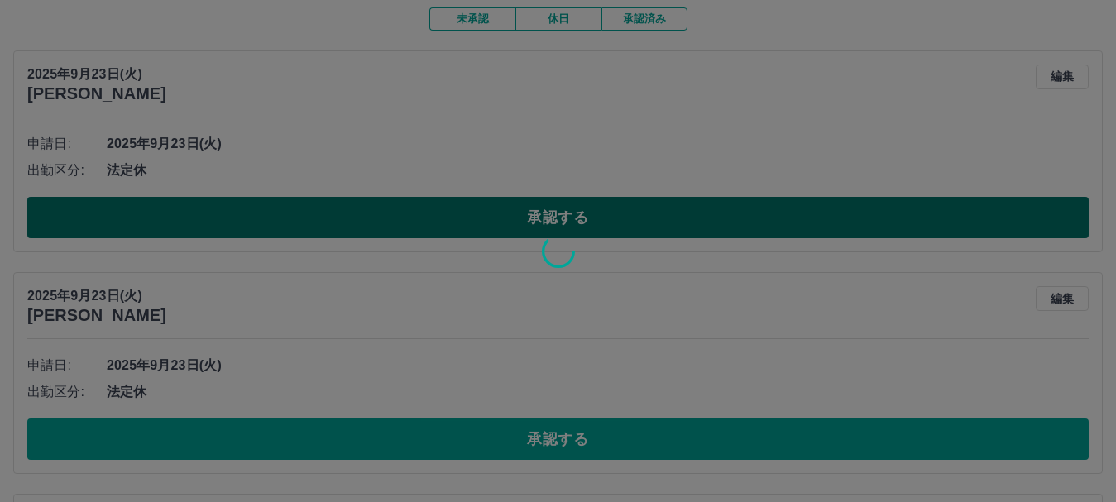
click at [538, 214] on div at bounding box center [558, 251] width 1116 height 502
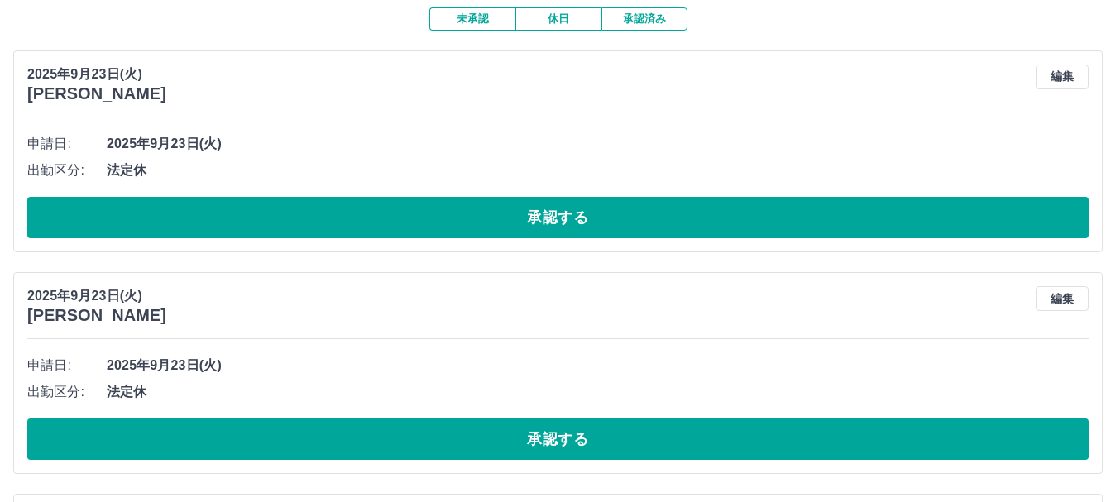
click at [538, 214] on div at bounding box center [558, 251] width 1116 height 502
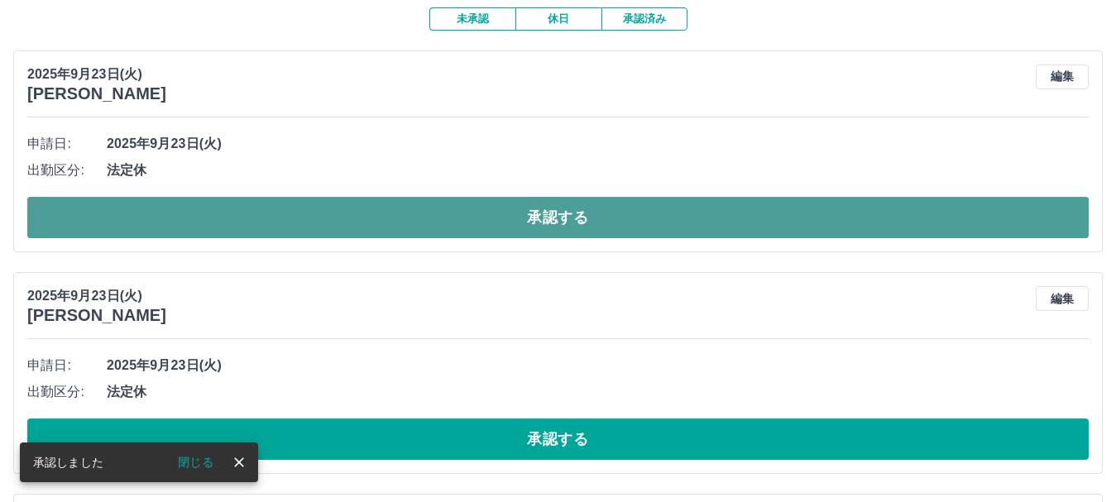
click at [502, 209] on button "承認する" at bounding box center [558, 217] width 1062 height 41
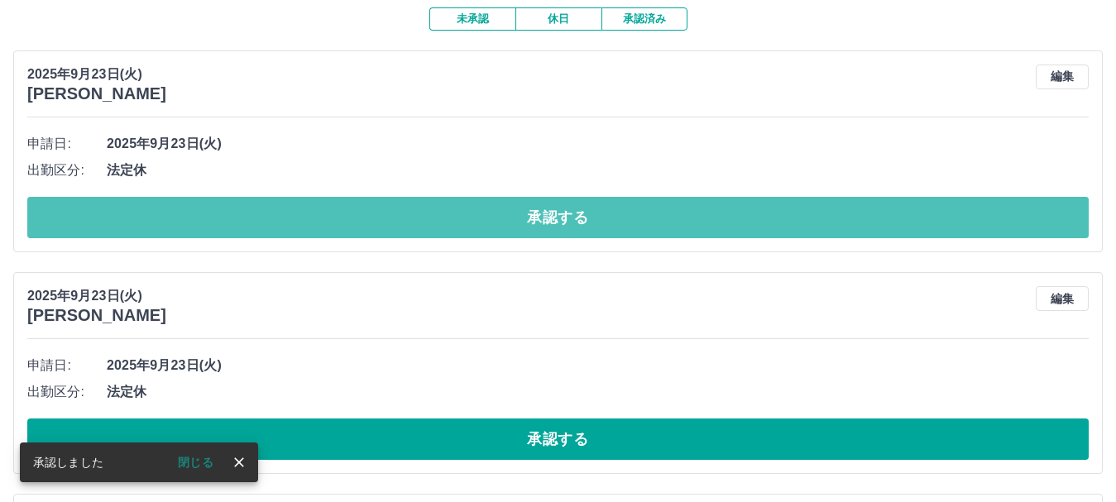
click at [502, 209] on button "承認する" at bounding box center [558, 217] width 1062 height 41
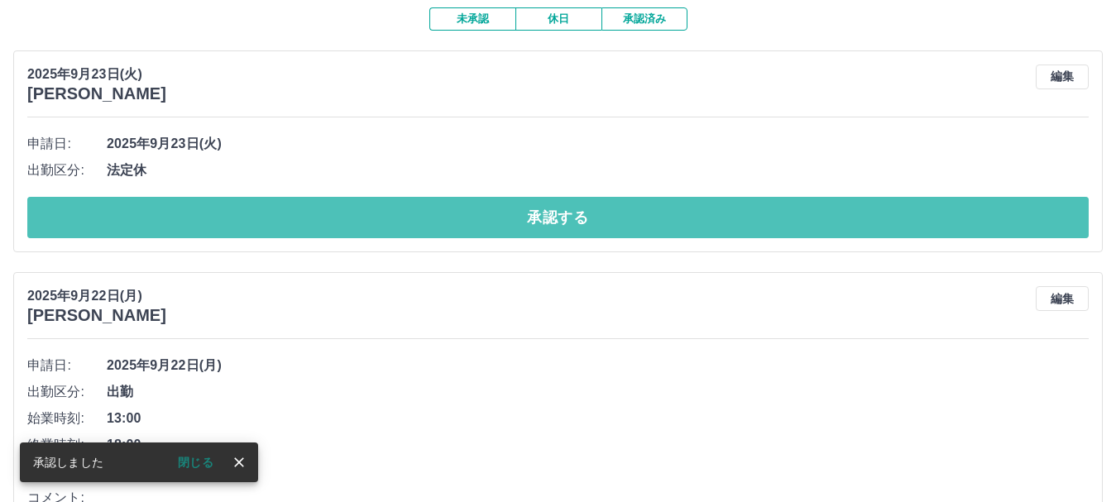
click at [502, 209] on button "承認する" at bounding box center [558, 217] width 1062 height 41
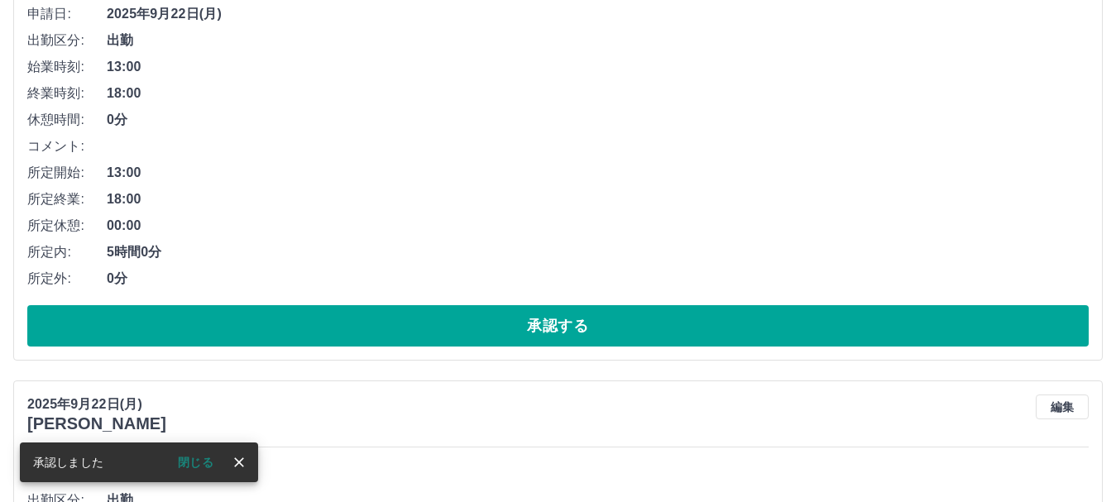
scroll to position [276, 0]
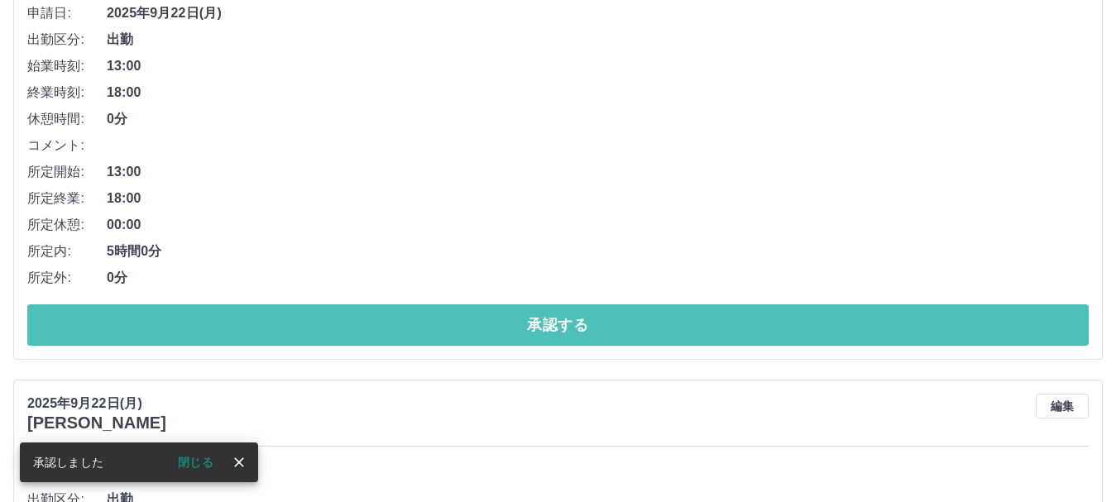
click at [507, 318] on button "承認する" at bounding box center [558, 325] width 1062 height 41
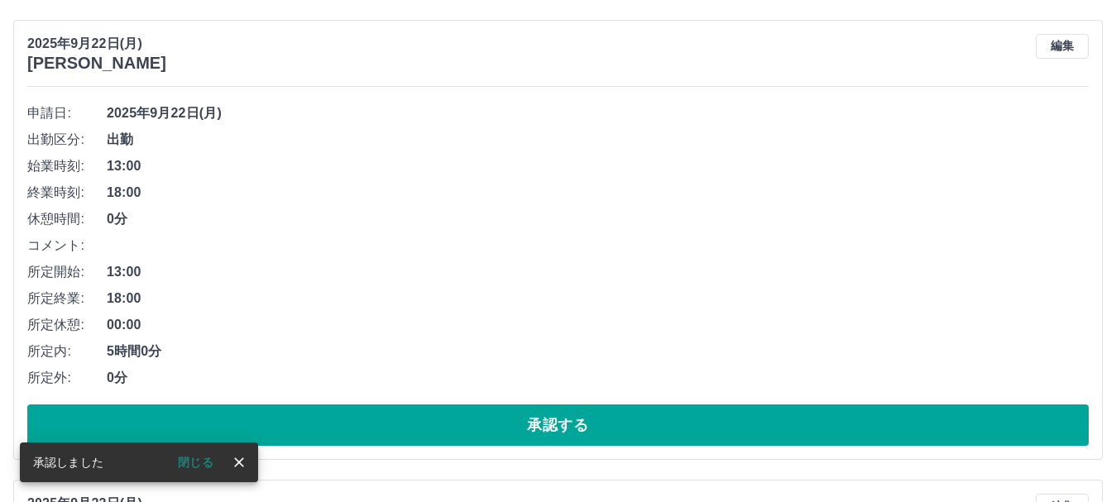
scroll to position [176, 0]
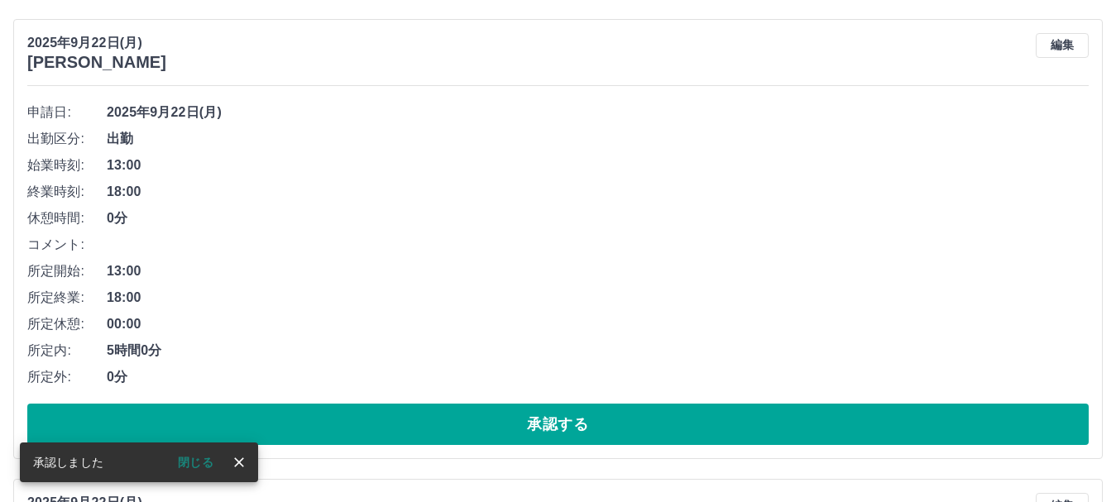
click at [505, 331] on span "00:00" at bounding box center [598, 324] width 982 height 20
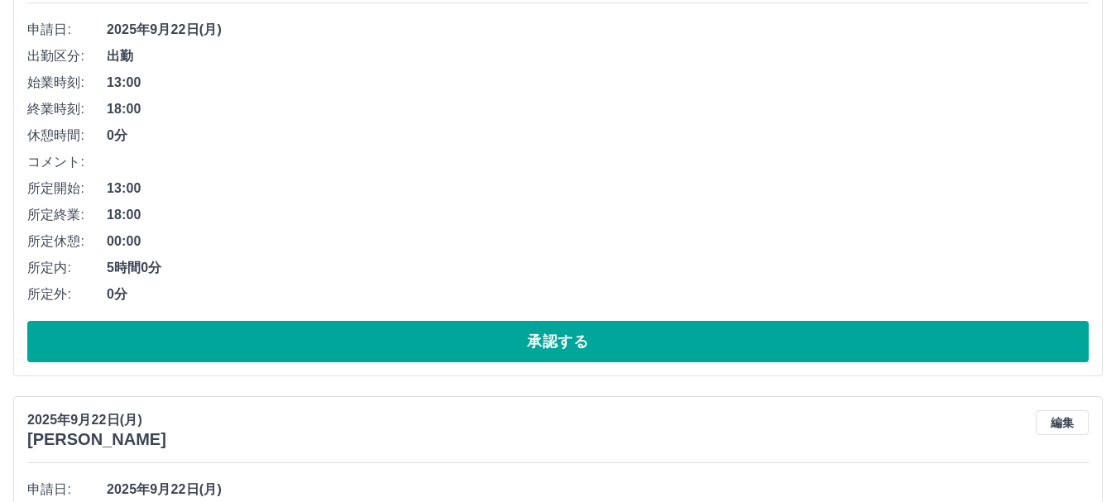
scroll to position [266, 0]
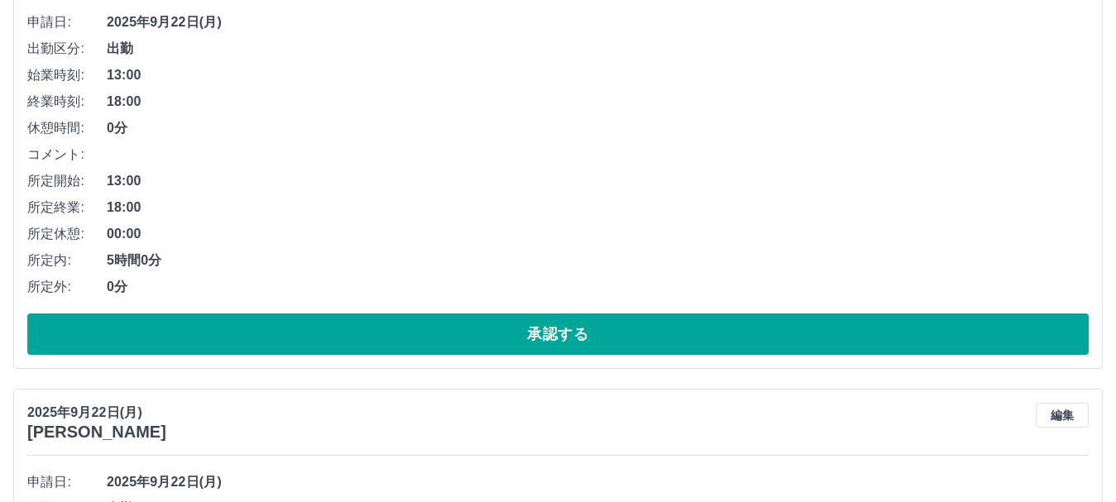
drag, startPoint x: 505, startPoint y: 331, endPoint x: 437, endPoint y: 286, distance: 81.3
click at [437, 286] on span "0分" at bounding box center [598, 287] width 982 height 20
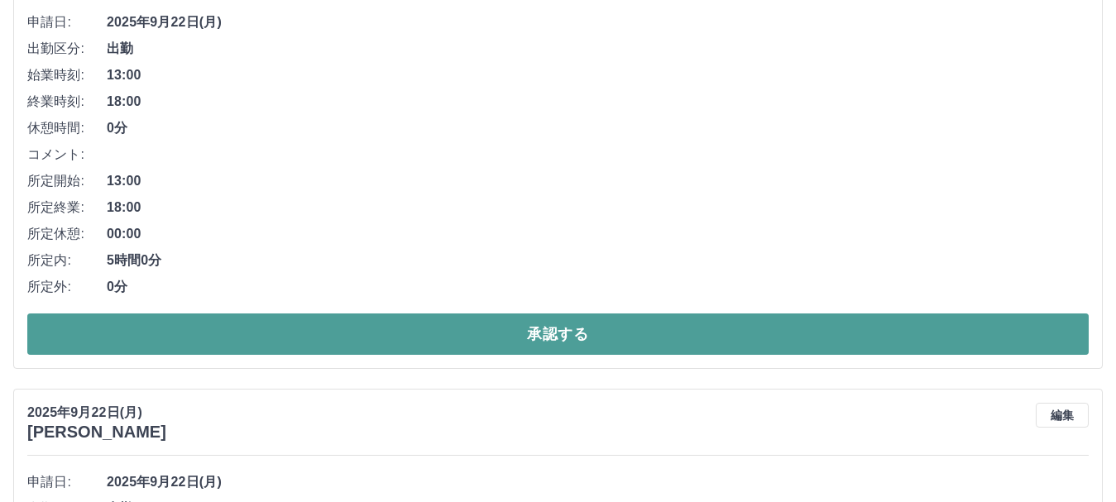
click at [448, 329] on button "承認する" at bounding box center [558, 334] width 1062 height 41
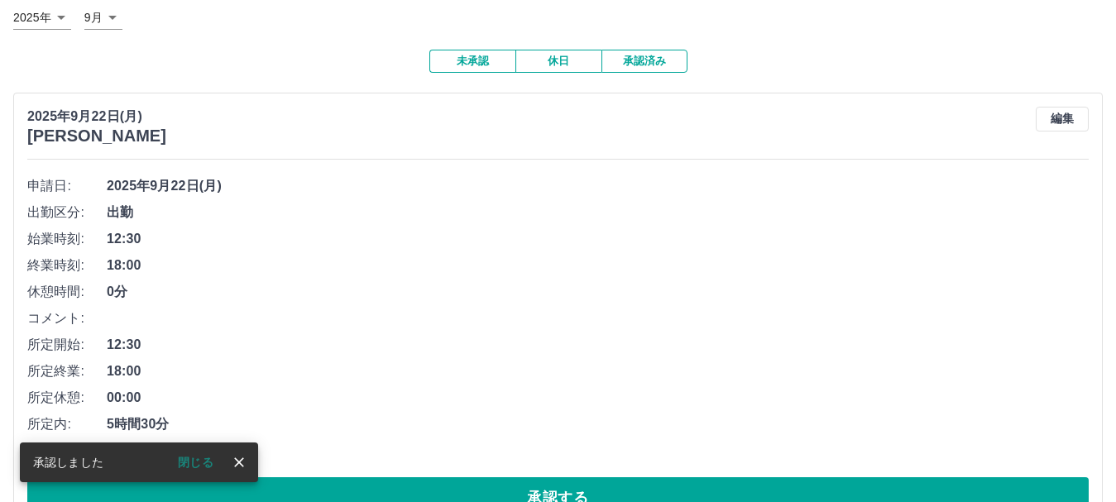
scroll to position [155, 0]
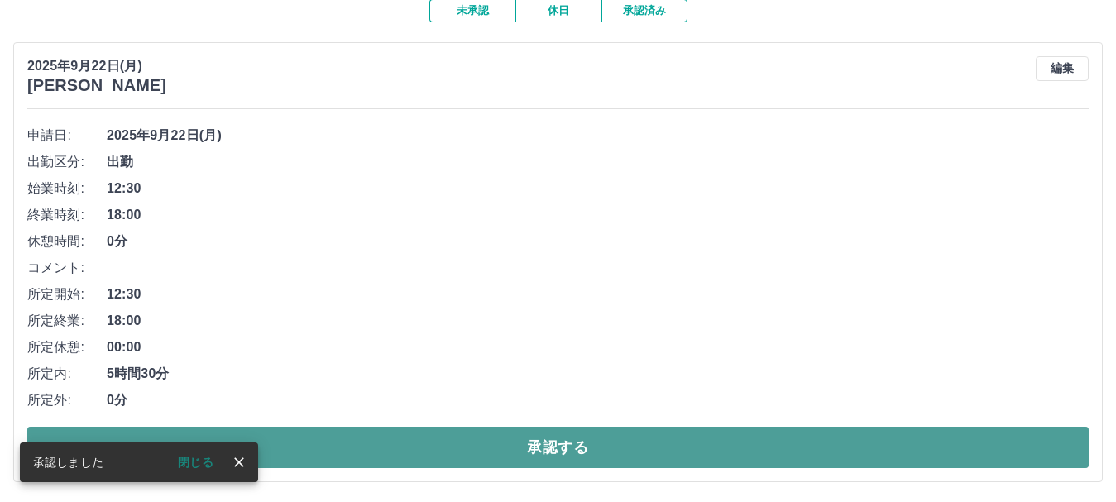
click at [465, 440] on button "承認する" at bounding box center [558, 447] width 1062 height 41
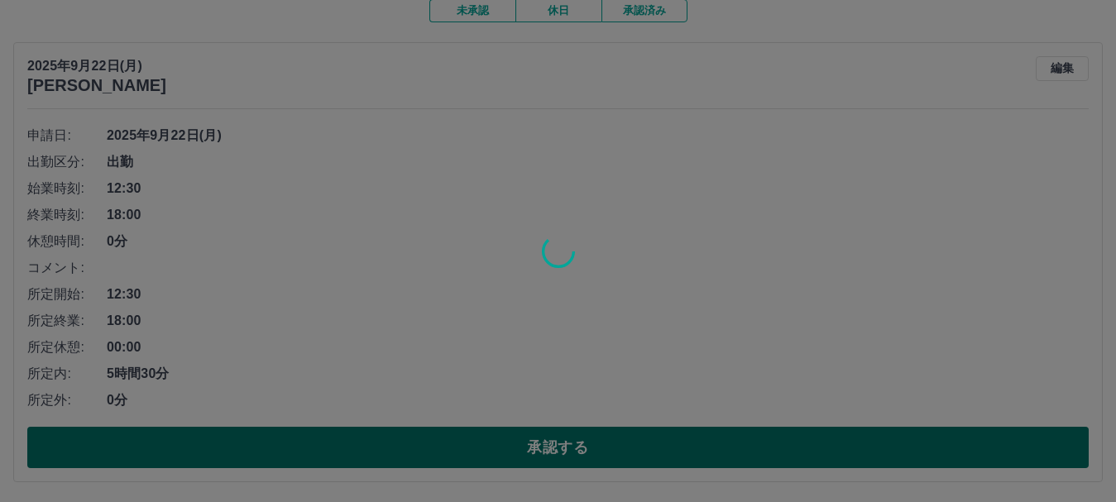
scroll to position [0, 0]
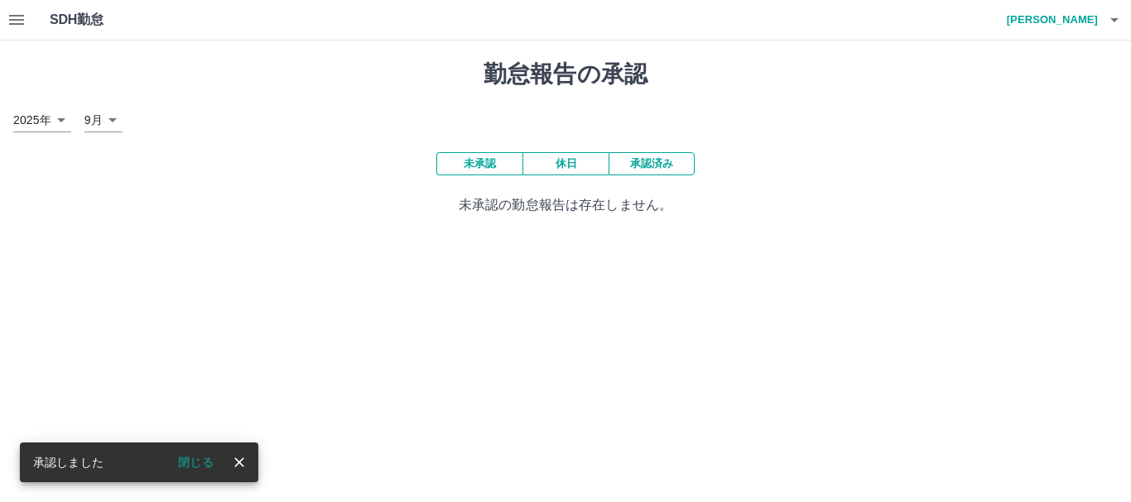
click at [17, 23] on icon "button" at bounding box center [16, 20] width 15 height 10
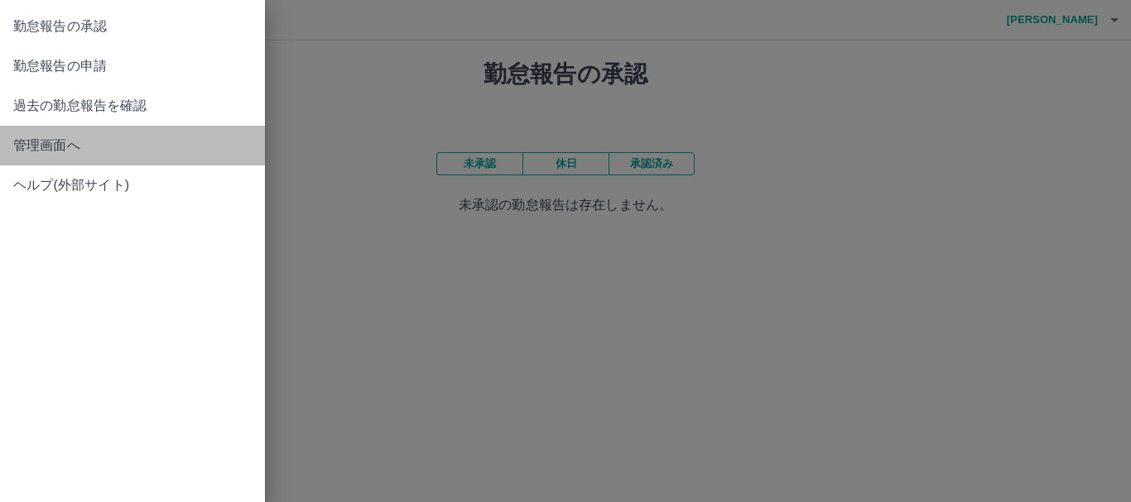
click at [23, 146] on span "管理画面へ" at bounding box center [132, 146] width 238 height 20
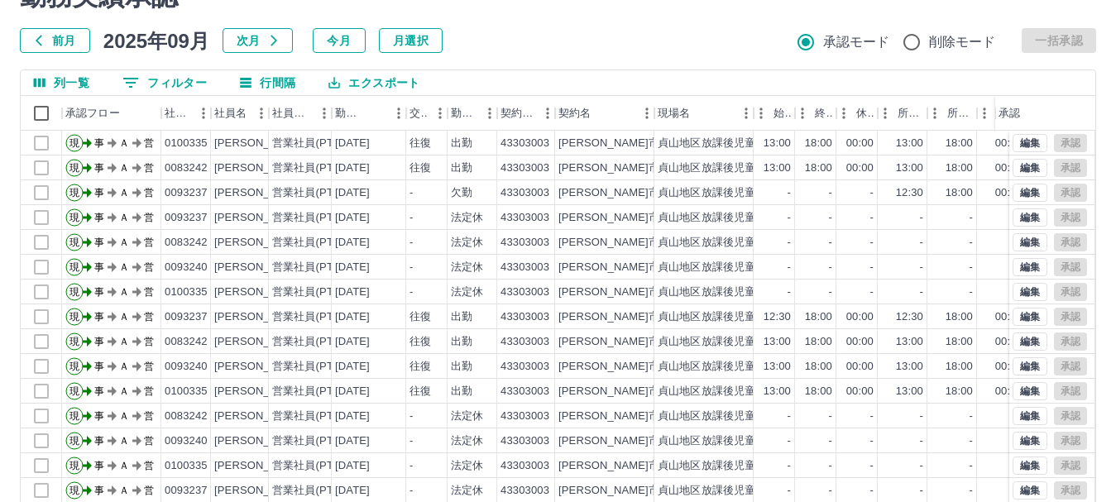
scroll to position [79, 0]
click at [41, 371] on div at bounding box center [41, 367] width 41 height 25
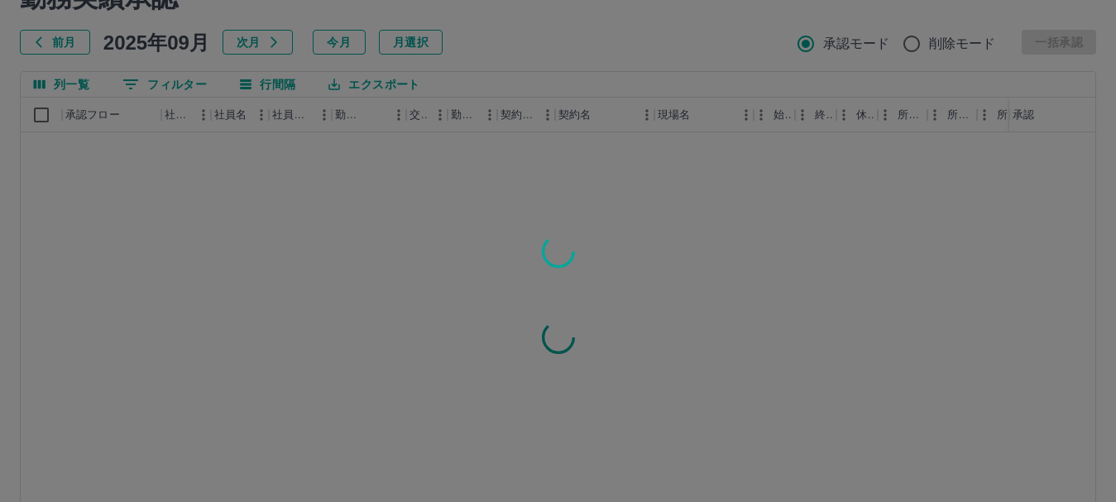
scroll to position [79, 0]
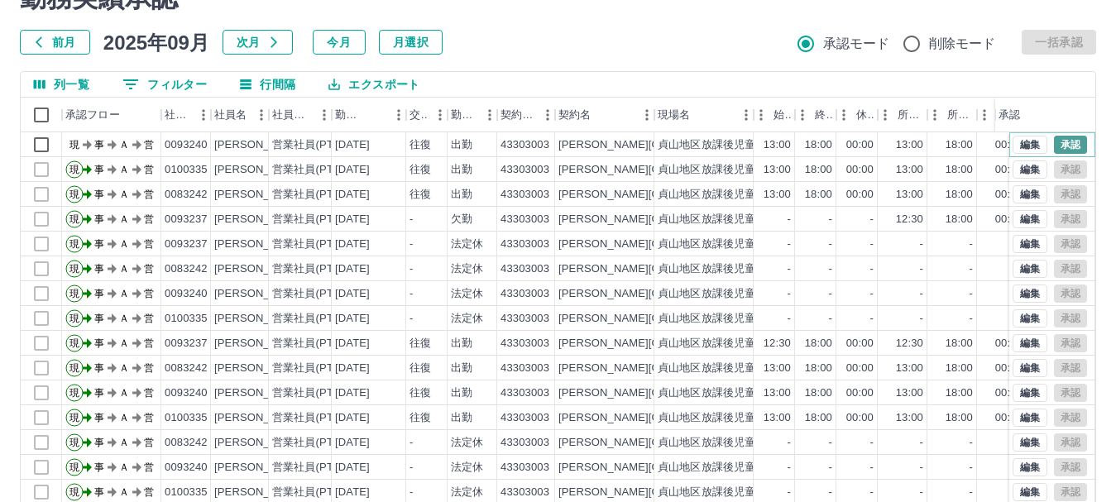
click at [1054, 144] on button "承認" at bounding box center [1070, 145] width 33 height 18
